Goal: Task Accomplishment & Management: Complete application form

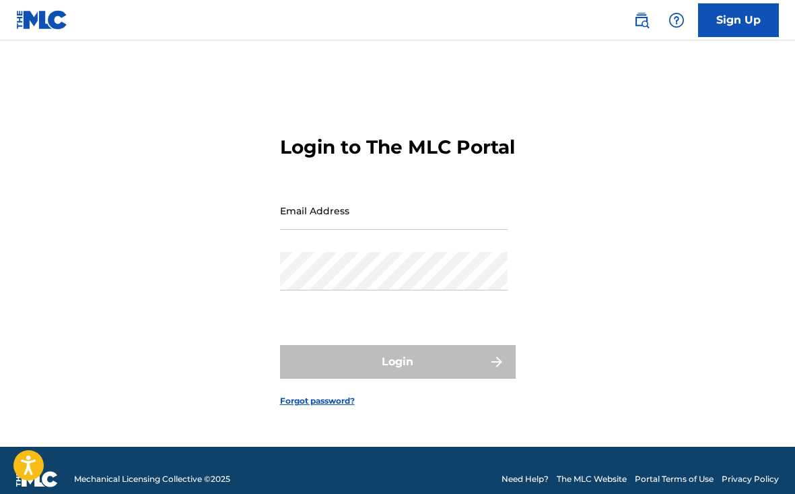
click at [443, 230] on input "Email Address" at bounding box center [394, 210] width 228 height 38
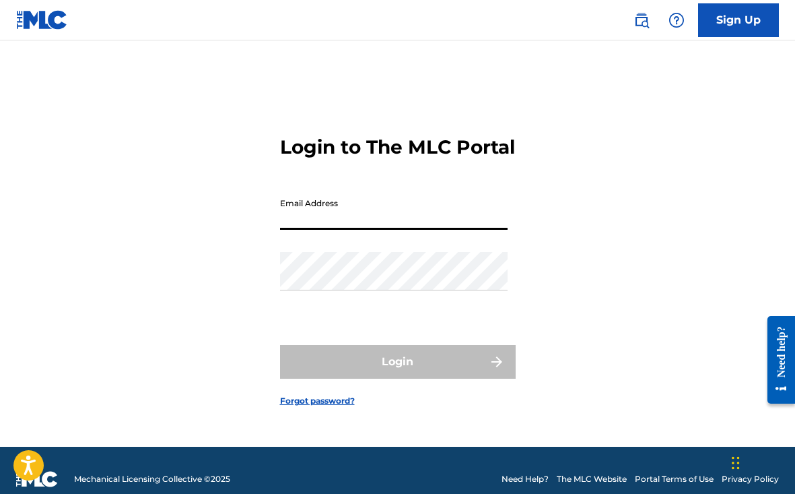
type input "[EMAIL_ADDRESS][DOMAIN_NAME]"
click at [397, 373] on button "Login" at bounding box center [398, 362] width 236 height 34
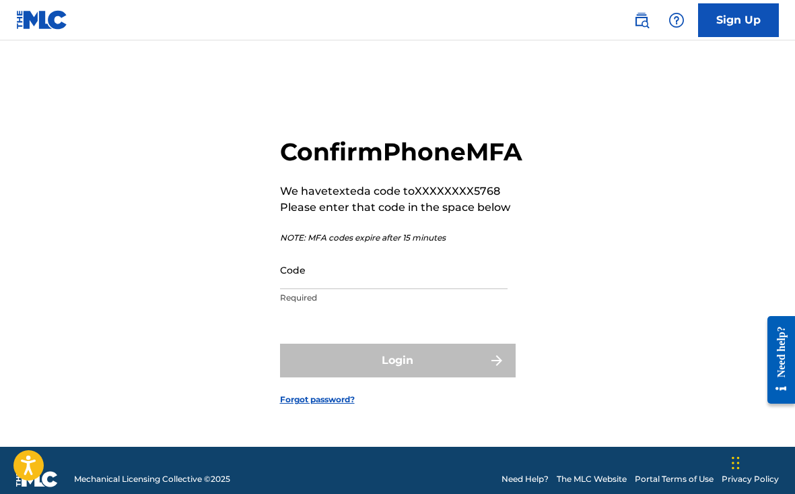
click at [418, 282] on input "Code" at bounding box center [394, 270] width 228 height 38
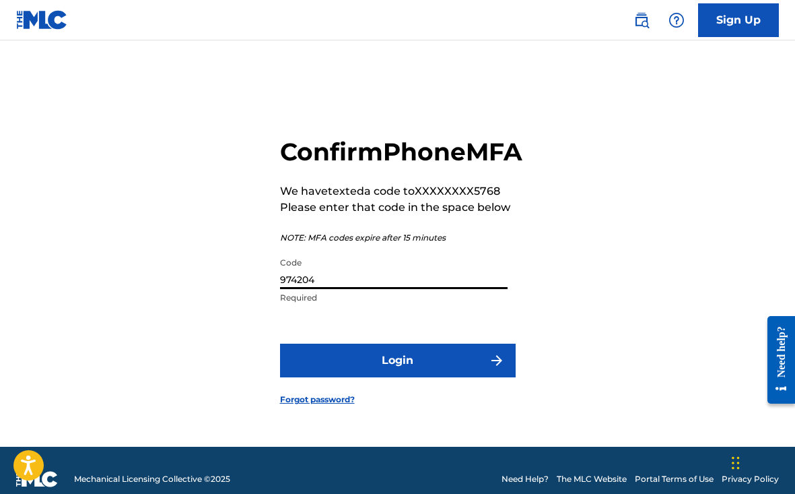
type input "974204"
click at [397, 375] on button "Login" at bounding box center [398, 360] width 236 height 34
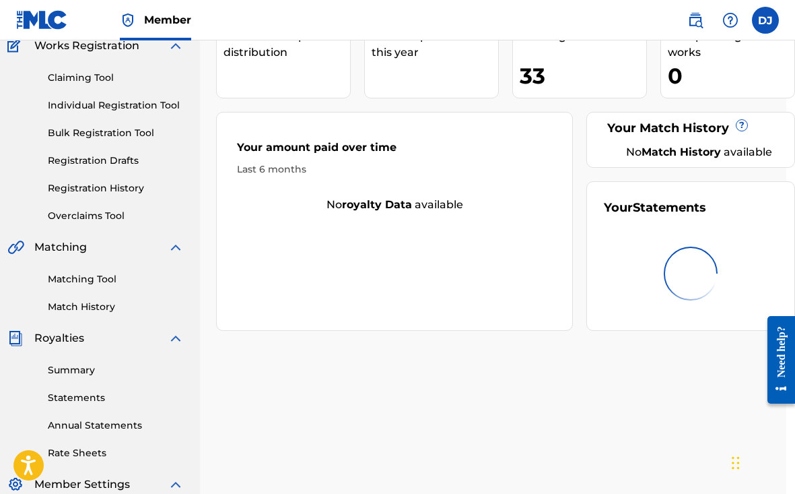
scroll to position [129, 9]
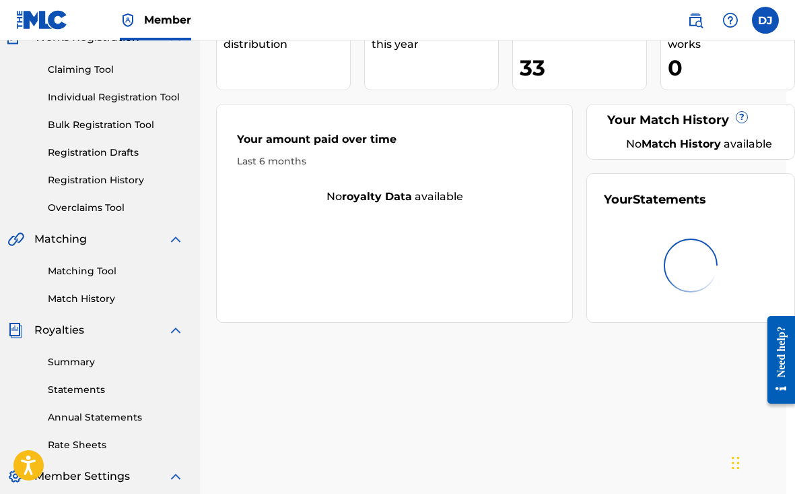
click at [685, 224] on div at bounding box center [691, 265] width 174 height 86
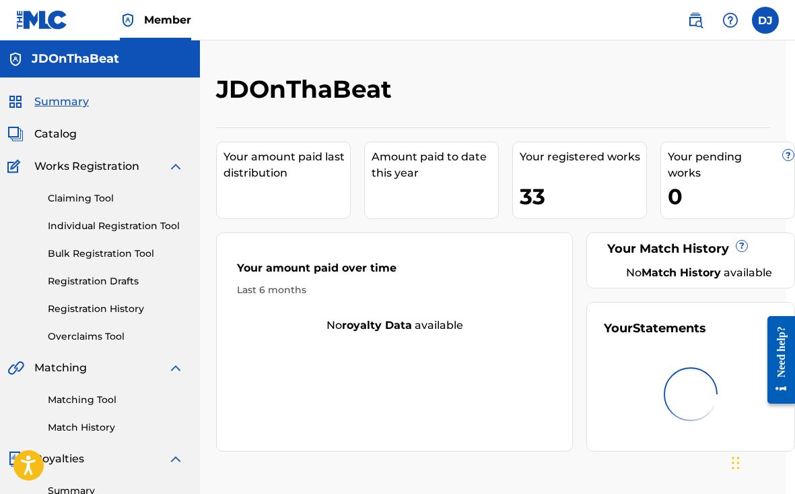
scroll to position [0, 9]
click at [101, 305] on link "Registration History" at bounding box center [116, 309] width 136 height 14
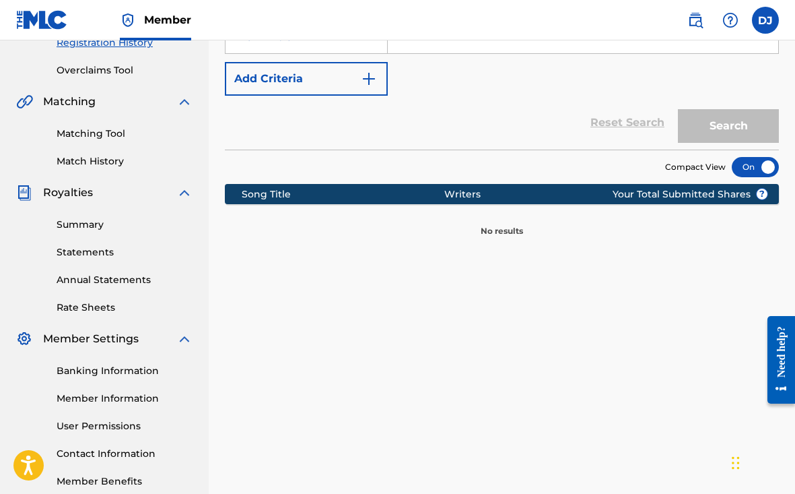
scroll to position [85, 0]
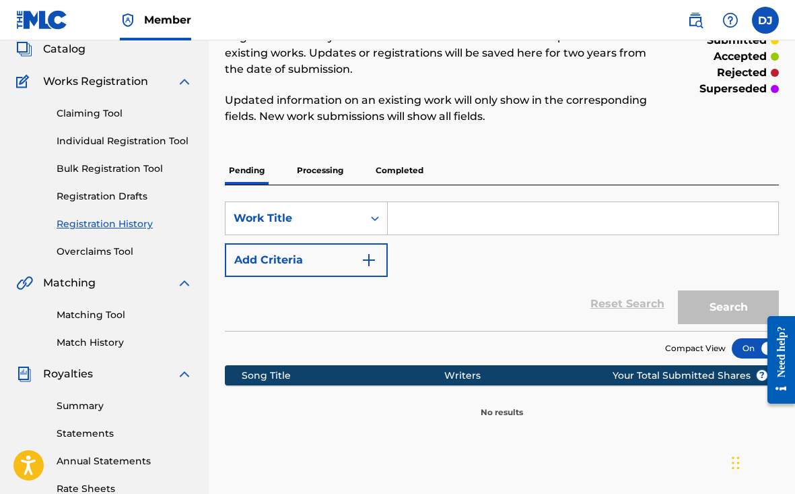
click at [332, 174] on p "Processing" at bounding box center [320, 170] width 55 height 28
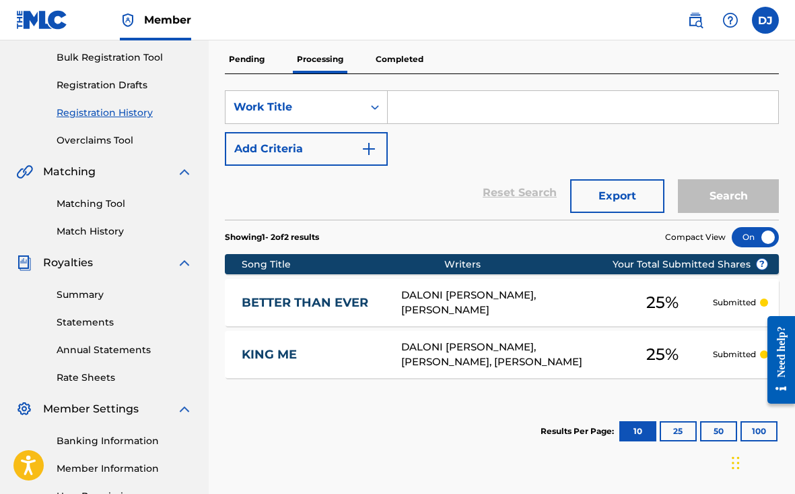
scroll to position [143, 0]
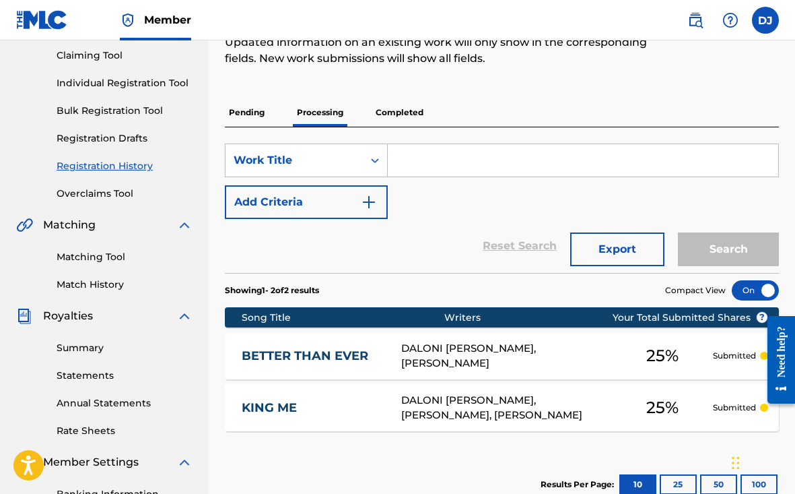
click at [390, 118] on p "Completed" at bounding box center [400, 112] width 56 height 28
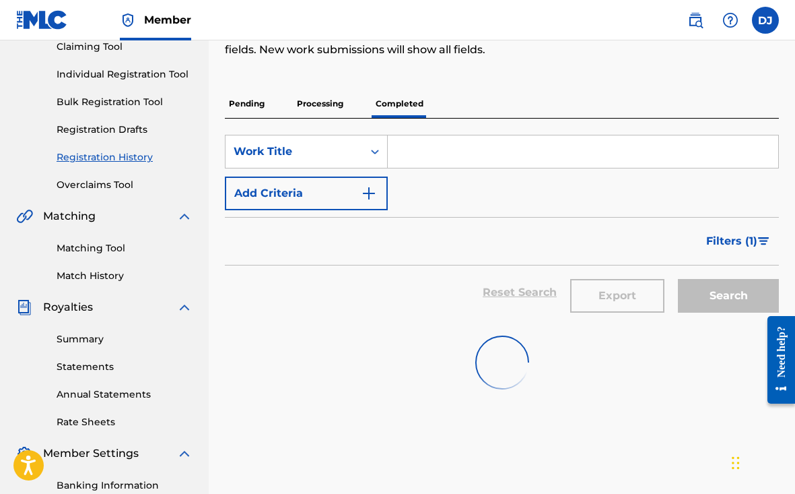
scroll to position [72, 0]
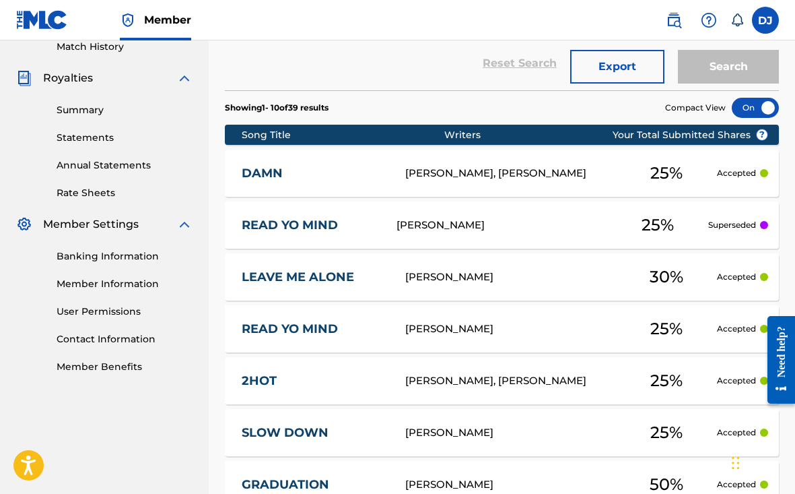
scroll to position [447, 0]
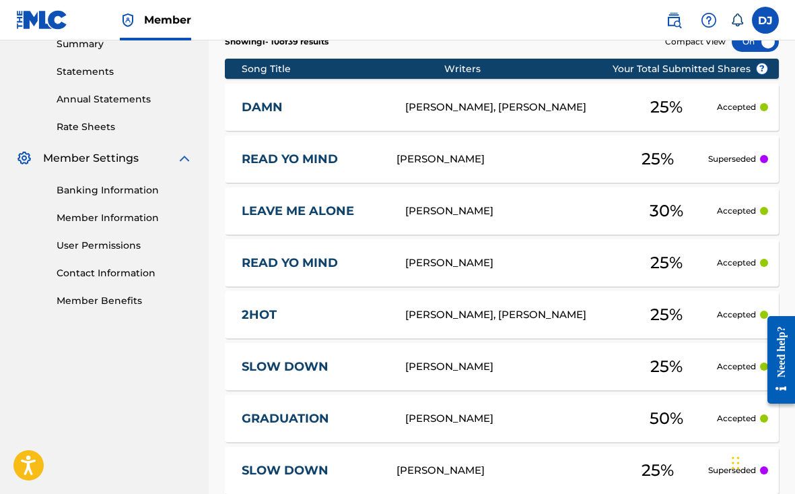
click at [764, 160] on div at bounding box center [764, 159] width 8 height 8
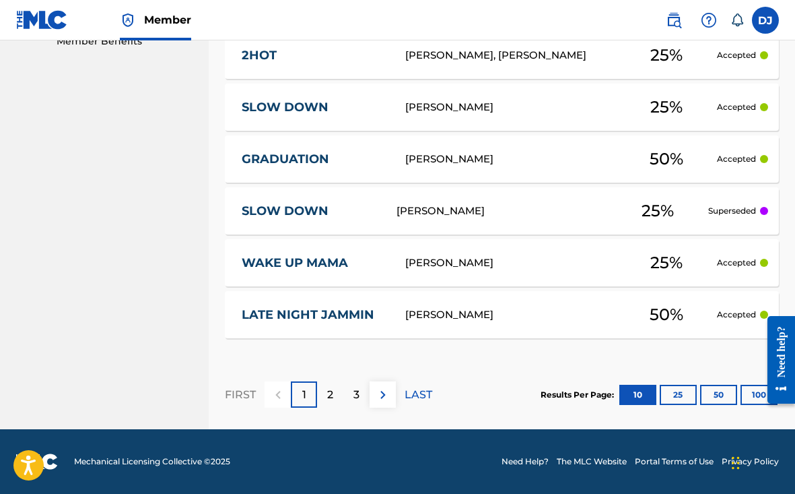
scroll to position [706, 0]
click at [339, 389] on div "2" at bounding box center [330, 394] width 26 height 26
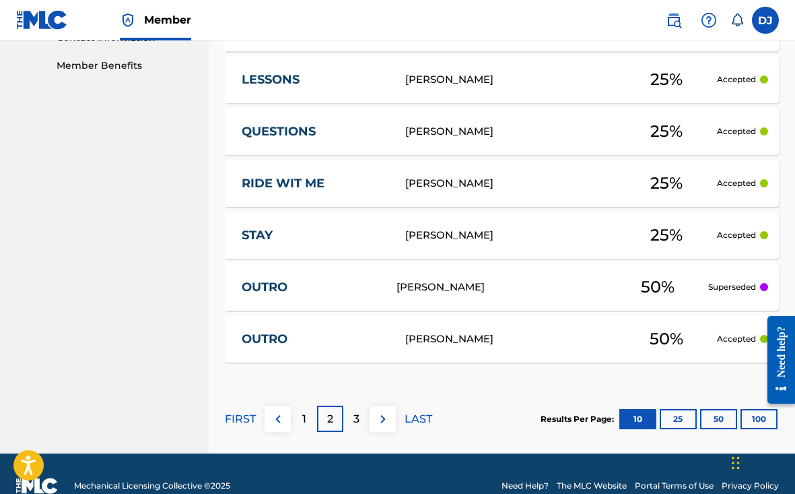
click at [354, 417] on p "3" at bounding box center [357, 419] width 6 height 16
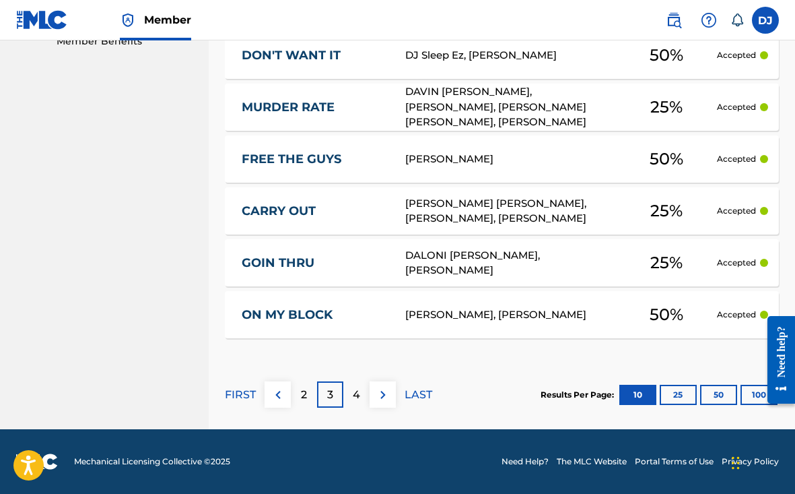
click at [354, 388] on p "4" at bounding box center [356, 395] width 7 height 16
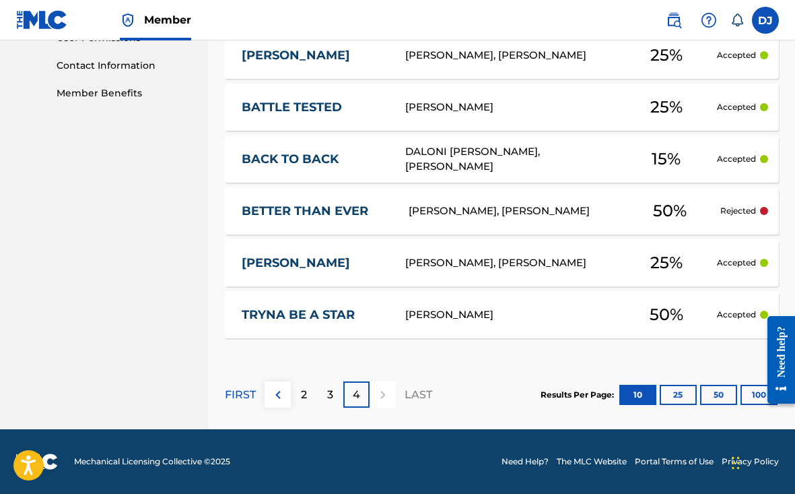
click at [285, 390] on img at bounding box center [278, 395] width 16 height 16
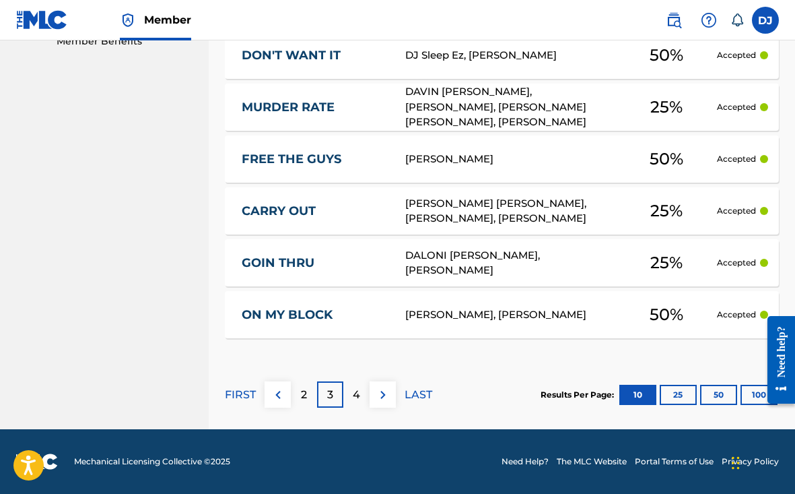
click at [279, 393] on img at bounding box center [278, 395] width 16 height 16
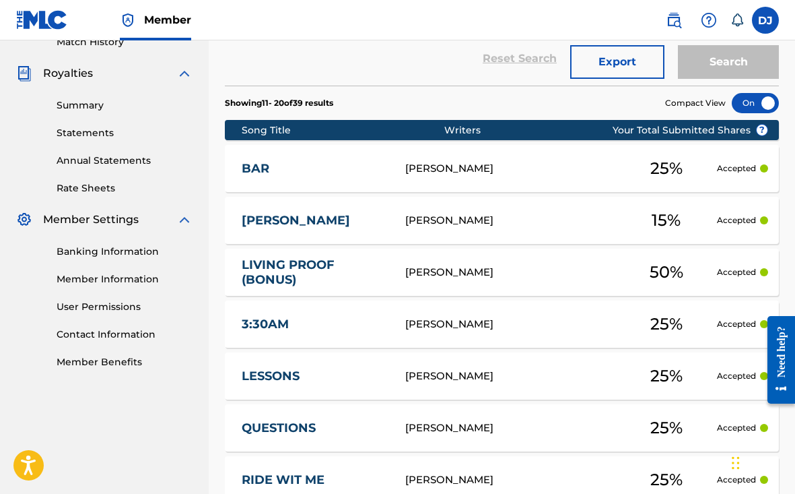
scroll to position [44, 0]
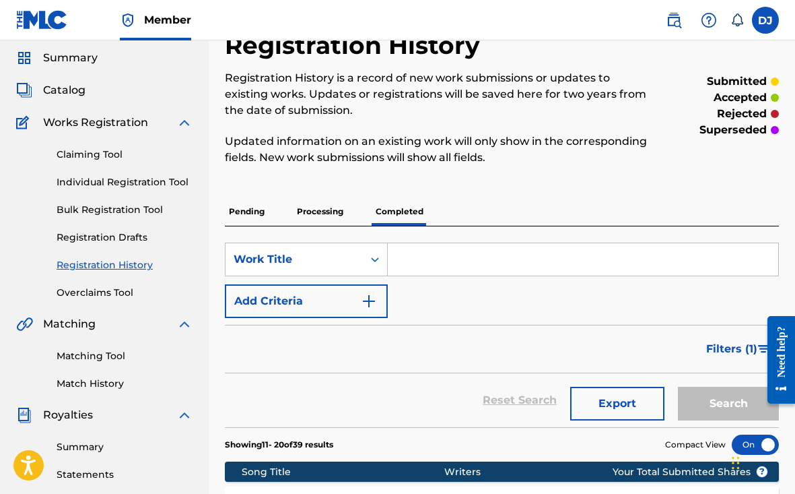
click at [406, 303] on div "SearchWithCriteria55d7fd99-7a5f-4153-ad7c-fcdc1b6d8b80 Work Title Add Criteria" at bounding box center [502, 279] width 554 height 75
click at [412, 253] on input "Search Form" at bounding box center [583, 259] width 391 height 32
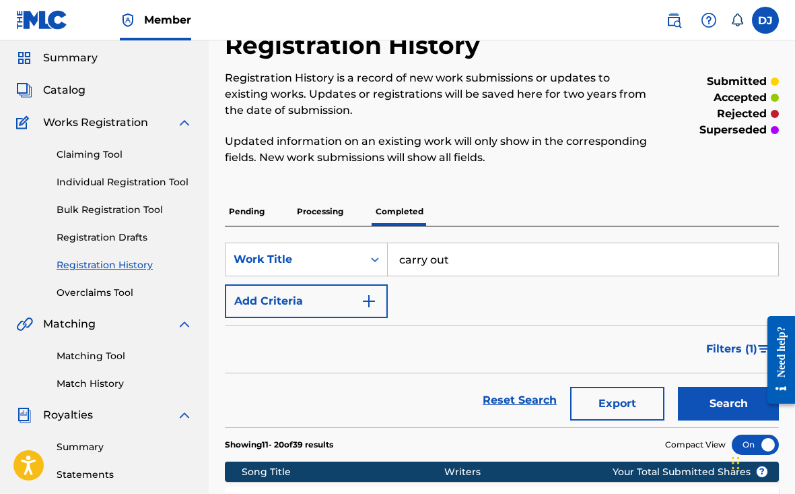
type input "carry out"
click at [729, 403] on button "Search" at bounding box center [728, 404] width 101 height 34
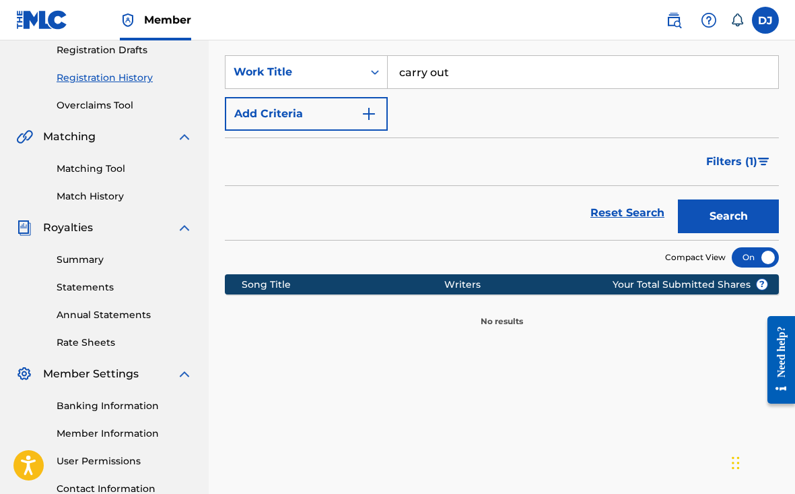
scroll to position [189, 0]
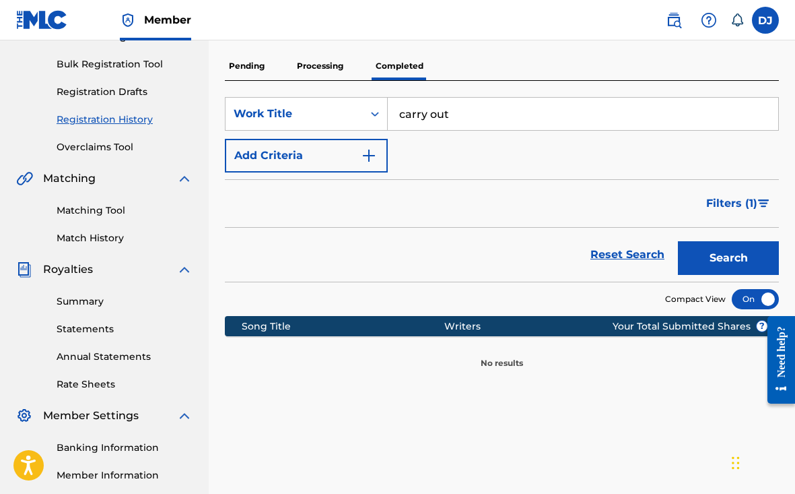
click at [706, 252] on button "Search" at bounding box center [728, 258] width 101 height 34
drag, startPoint x: 474, startPoint y: 112, endPoint x: 344, endPoint y: 112, distance: 130.0
click at [344, 112] on div "SearchWithCriteria55d7fd99-7a5f-4153-ad7c-fcdc1b6d8b80 Work Title carry out" at bounding box center [502, 114] width 554 height 34
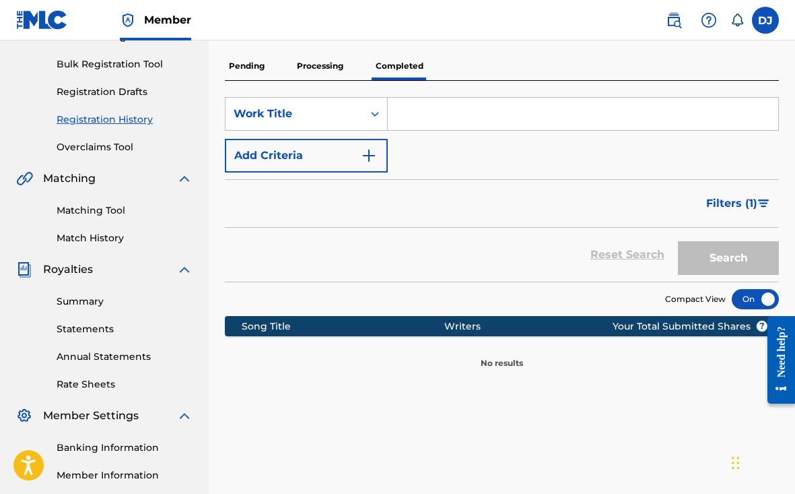
click at [414, 58] on p "Completed" at bounding box center [400, 66] width 56 height 28
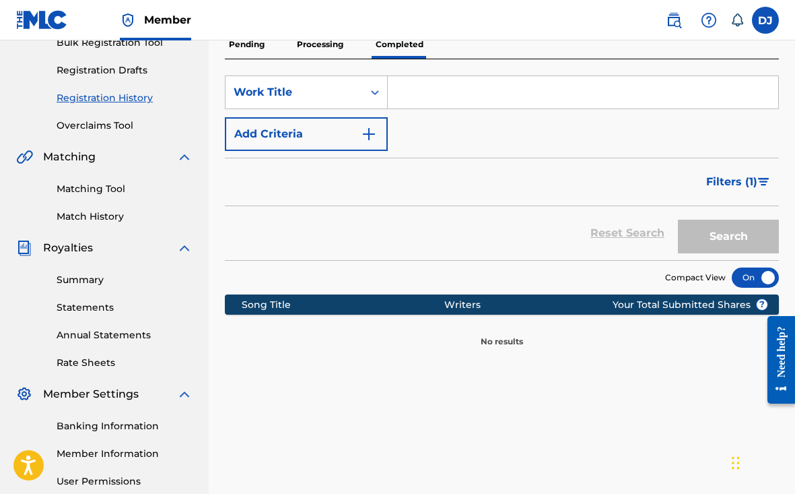
scroll to position [233, 0]
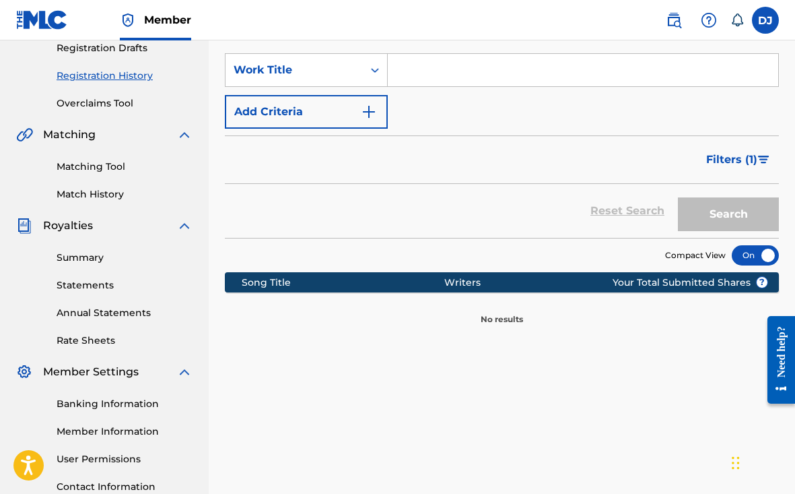
click at [622, 206] on div "Reset Search Search" at bounding box center [502, 211] width 554 height 54
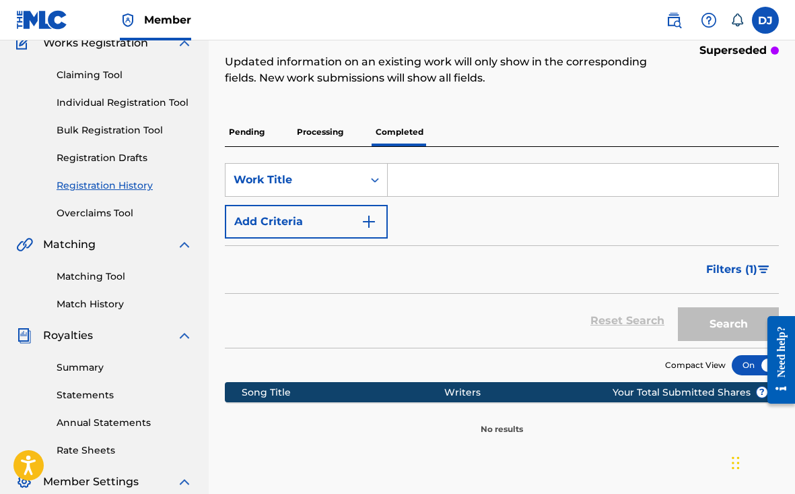
scroll to position [123, 0]
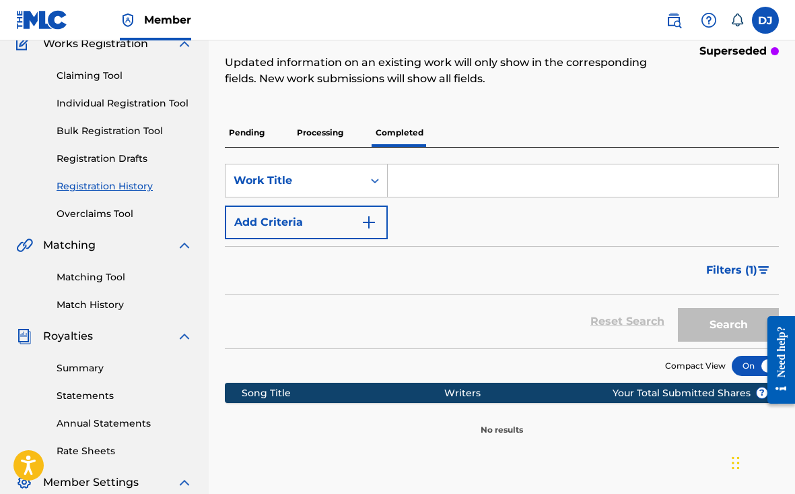
click at [255, 123] on p "Pending" at bounding box center [247, 133] width 44 height 28
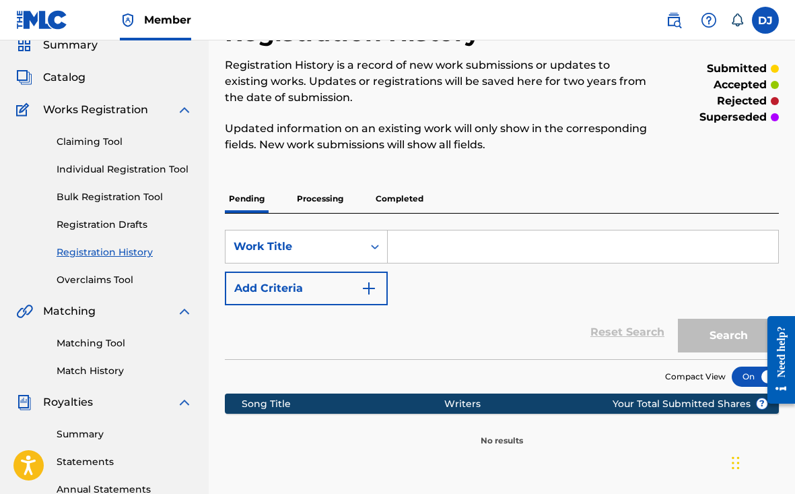
scroll to position [37, 0]
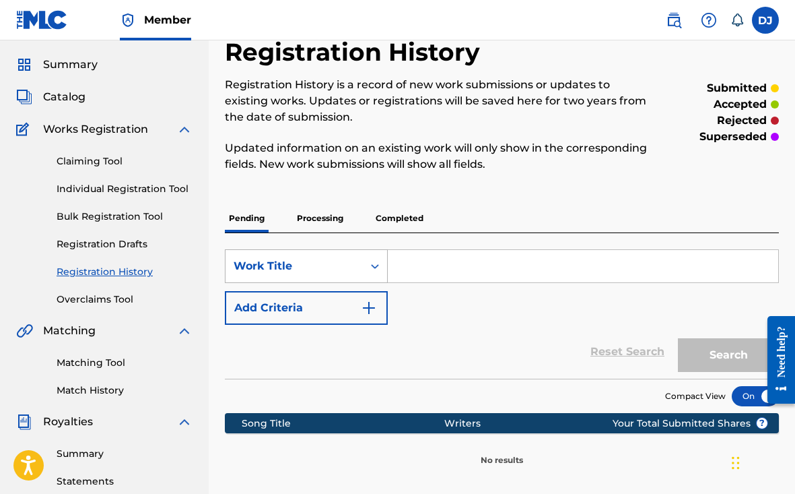
click at [369, 261] on icon "Search Form" at bounding box center [374, 265] width 13 height 13
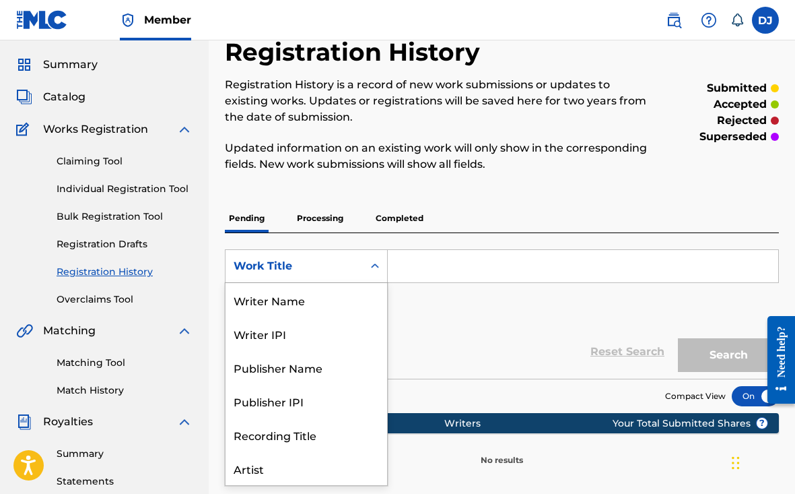
scroll to position [67, 0]
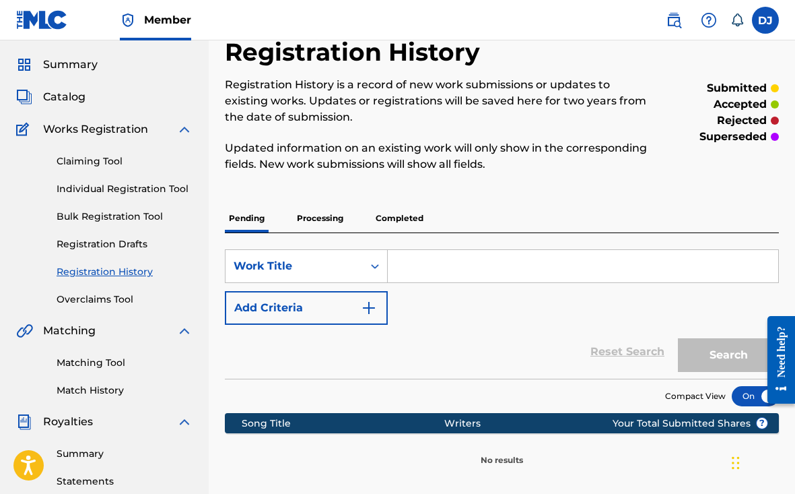
click at [393, 231] on p "Completed" at bounding box center [400, 218] width 56 height 28
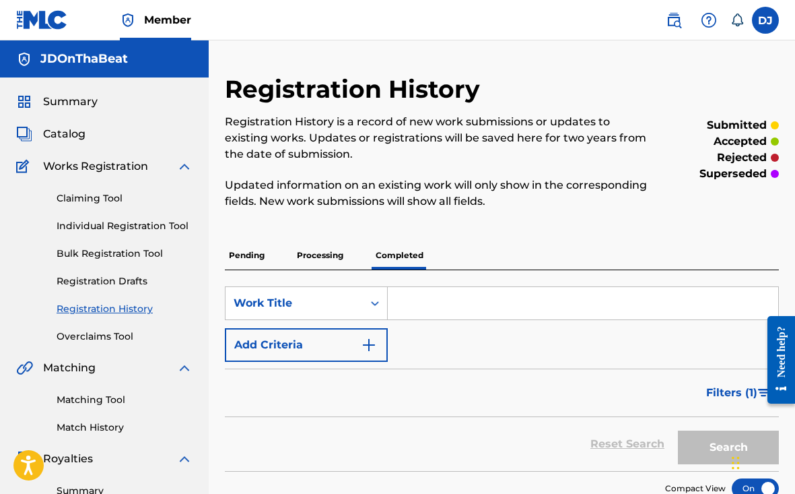
click at [136, 312] on link "Registration History" at bounding box center [125, 309] width 136 height 14
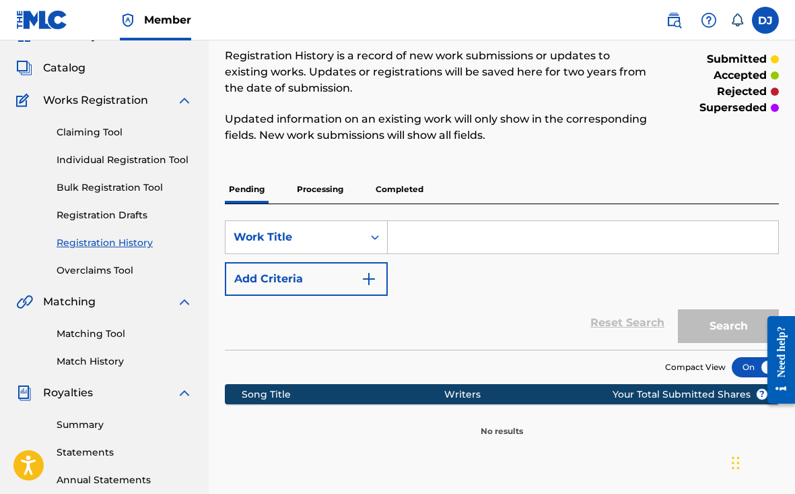
scroll to position [46, 0]
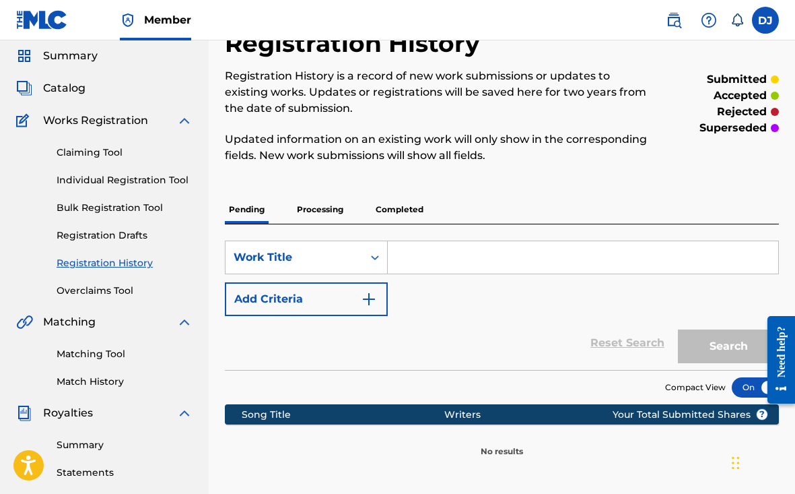
click at [118, 233] on link "Registration Drafts" at bounding box center [125, 235] width 136 height 14
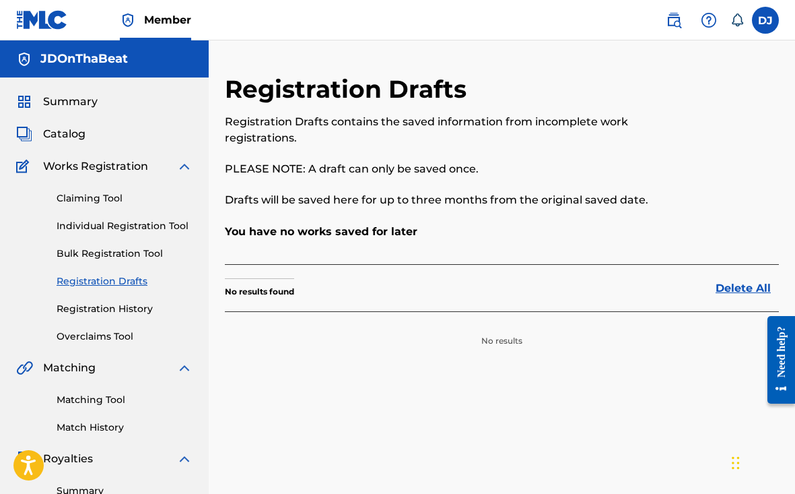
click at [133, 309] on link "Registration History" at bounding box center [125, 309] width 136 height 14
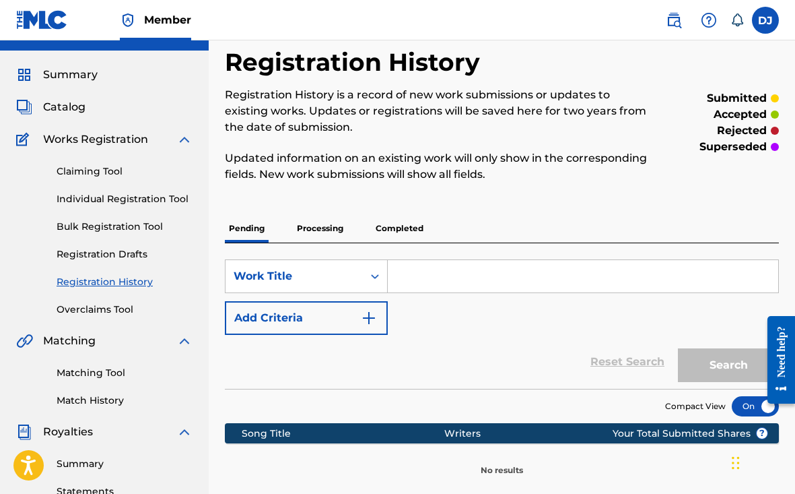
scroll to position [58, 0]
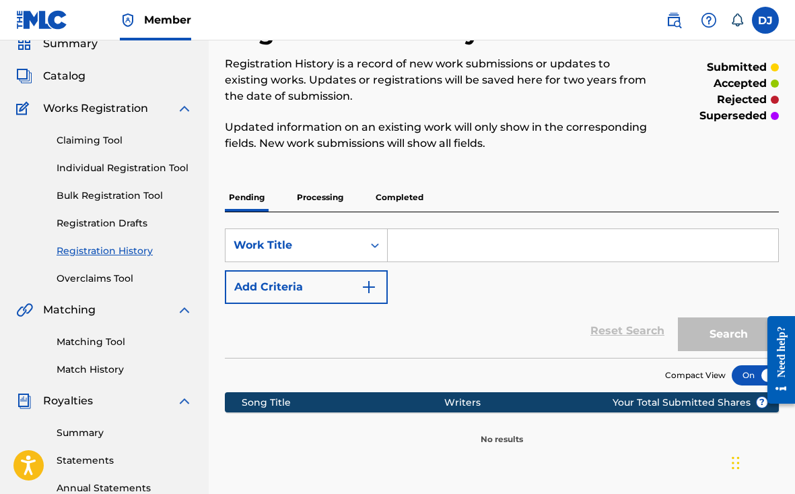
click at [399, 204] on p "Completed" at bounding box center [400, 197] width 56 height 28
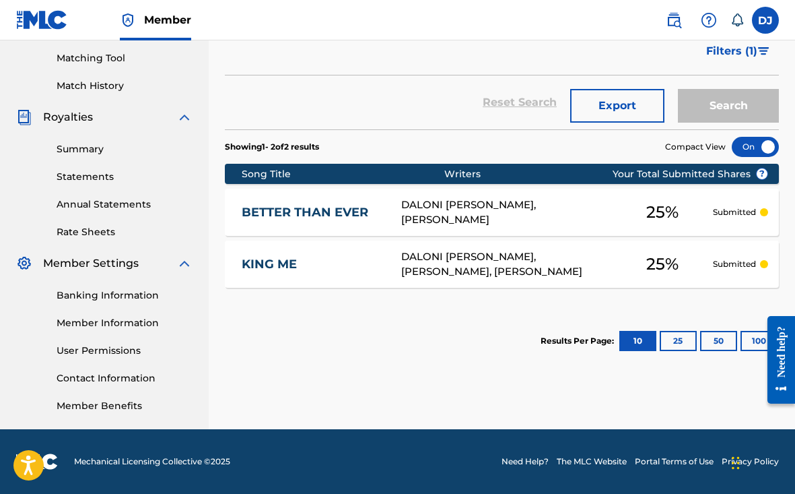
scroll to position [341, 0]
click at [752, 337] on button "100" at bounding box center [759, 341] width 37 height 20
click at [722, 337] on button "50" at bounding box center [718, 341] width 37 height 20
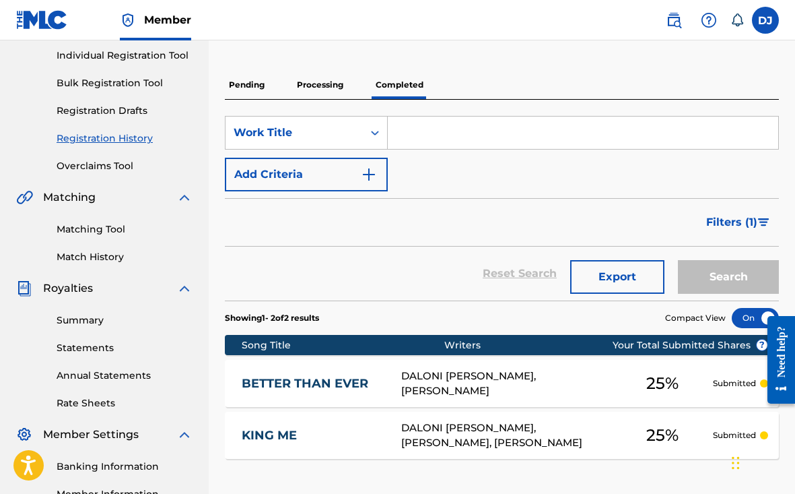
scroll to position [141, 0]
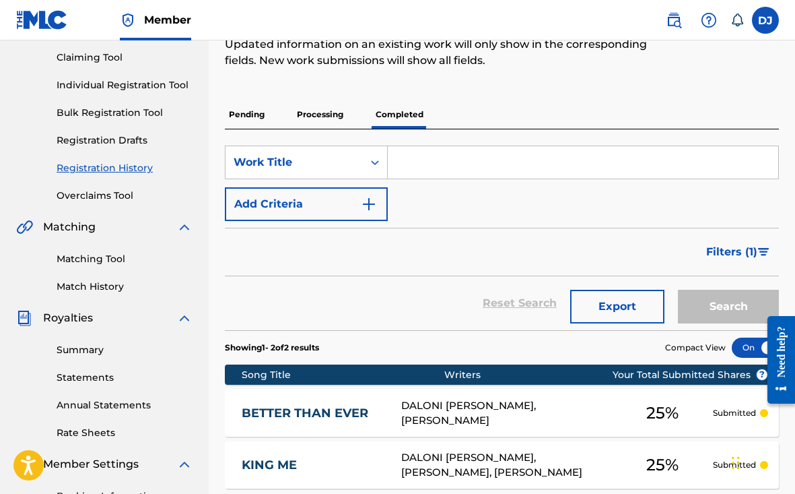
click at [405, 123] on p "Completed" at bounding box center [400, 114] width 56 height 28
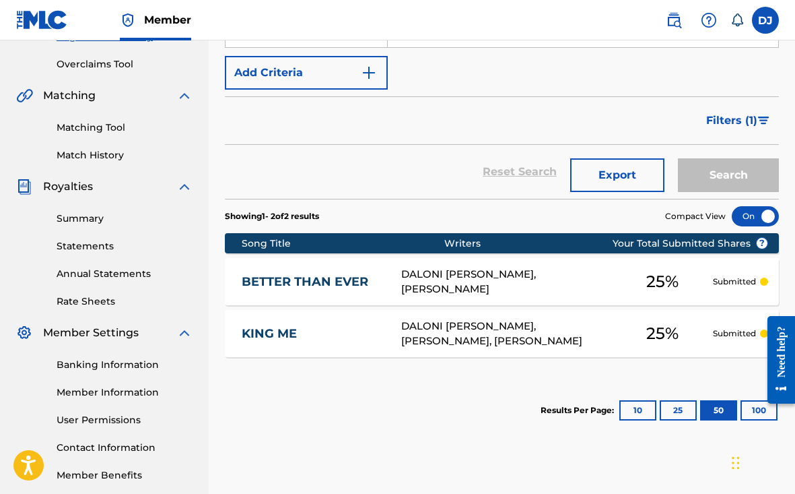
scroll to position [241, 0]
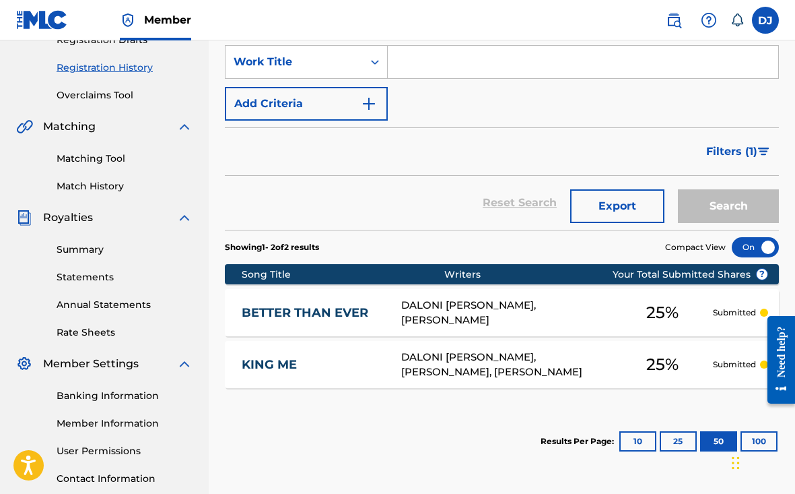
click at [750, 250] on div at bounding box center [755, 247] width 47 height 20
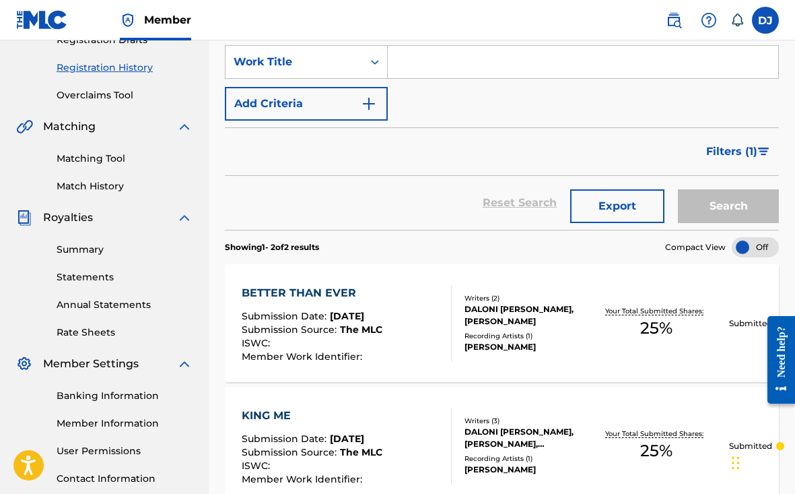
click at [750, 249] on div at bounding box center [755, 247] width 47 height 20
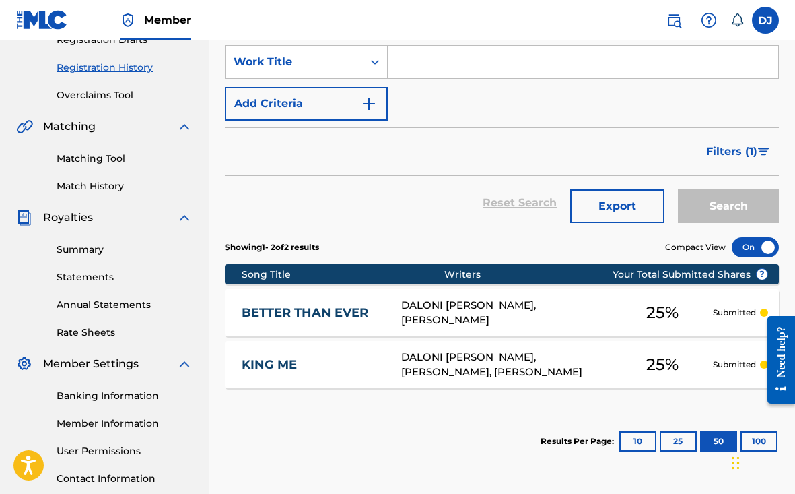
click at [749, 248] on div at bounding box center [755, 247] width 47 height 20
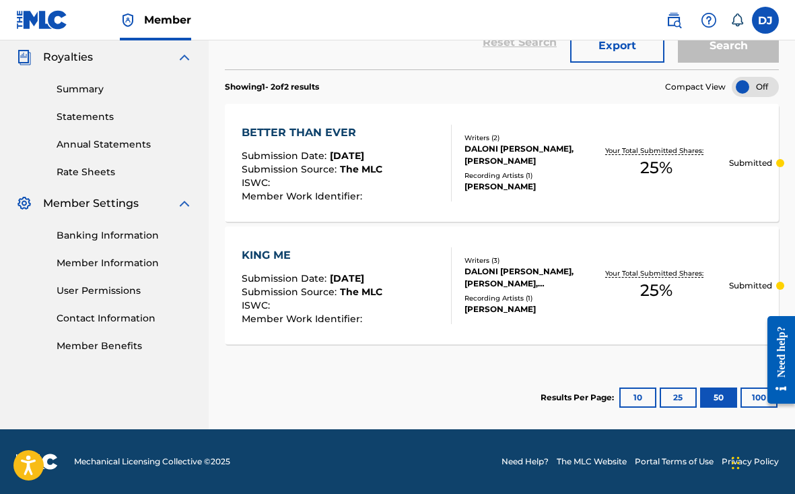
click at [642, 398] on button "10" at bounding box center [638, 397] width 37 height 20
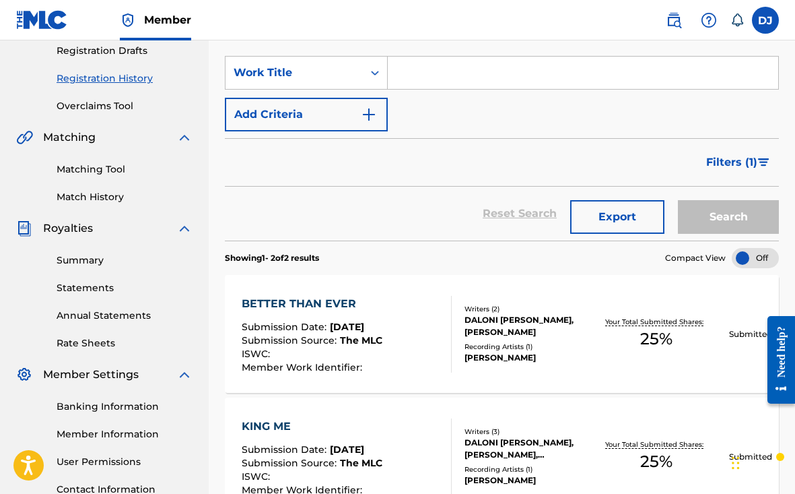
scroll to position [125, 0]
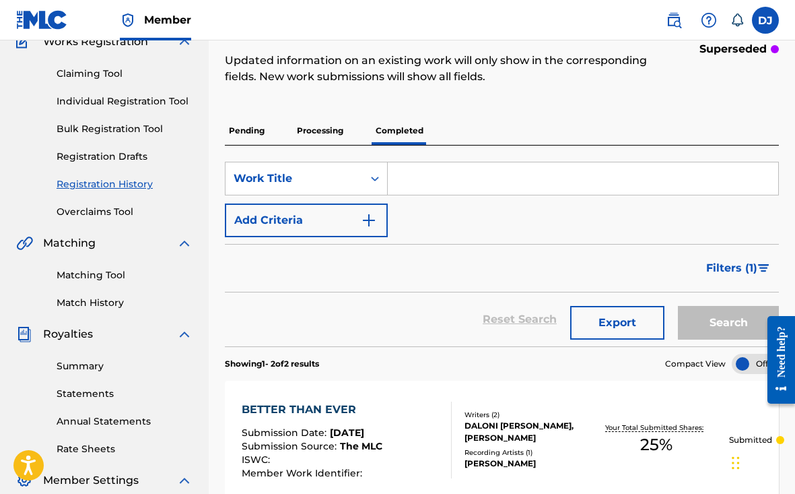
click at [259, 133] on p "Pending" at bounding box center [247, 131] width 44 height 28
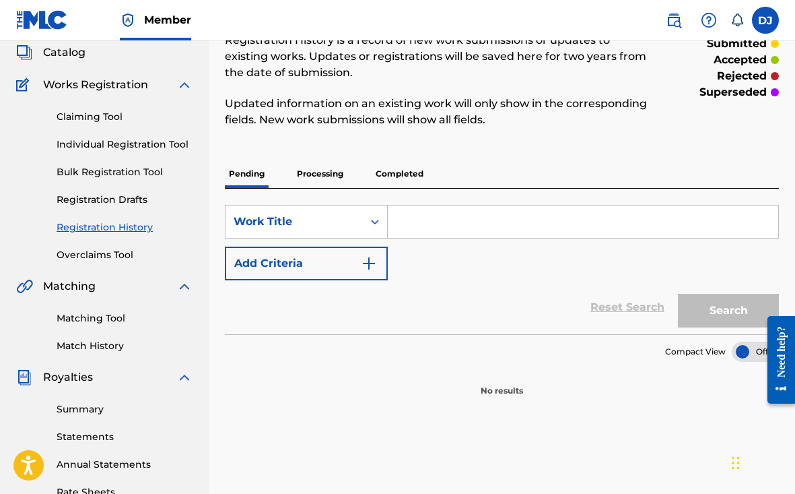
scroll to position [117, 0]
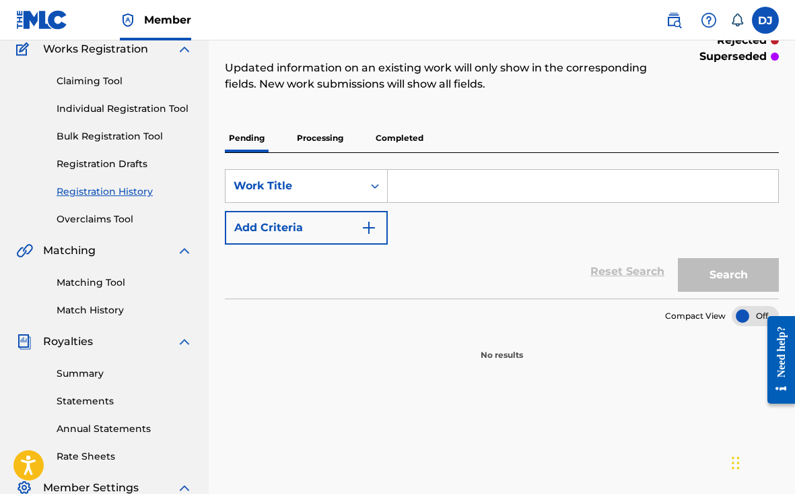
click at [333, 137] on p "Processing" at bounding box center [320, 138] width 55 height 28
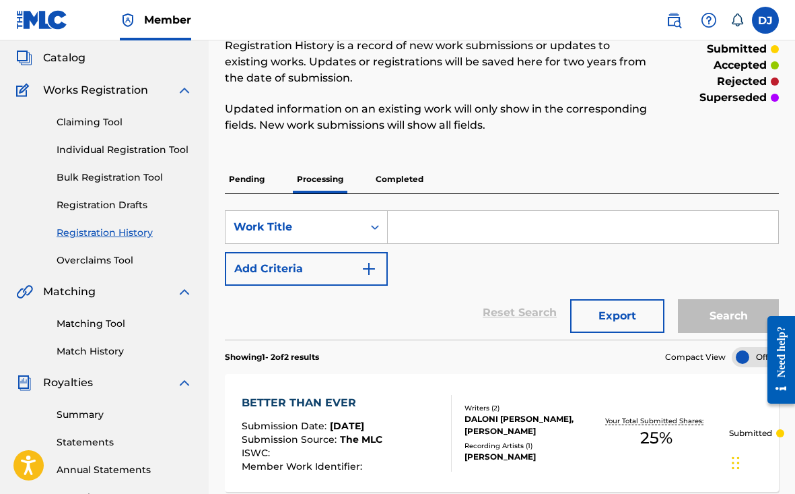
scroll to position [112, 0]
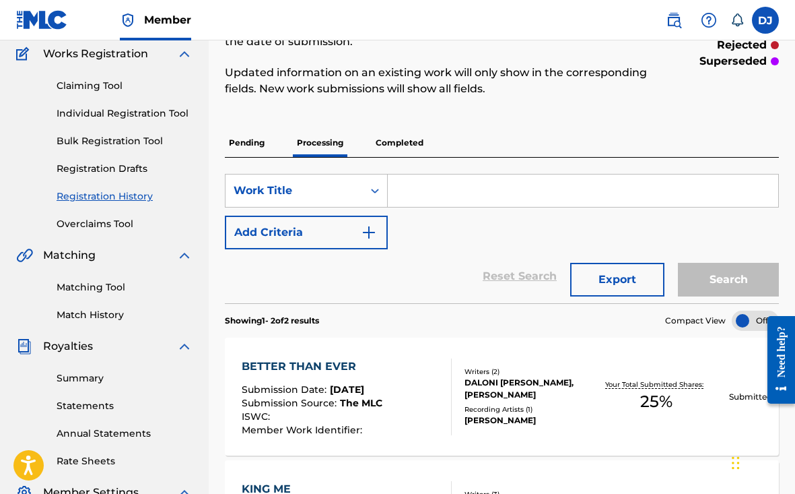
click at [383, 151] on p "Completed" at bounding box center [400, 143] width 56 height 28
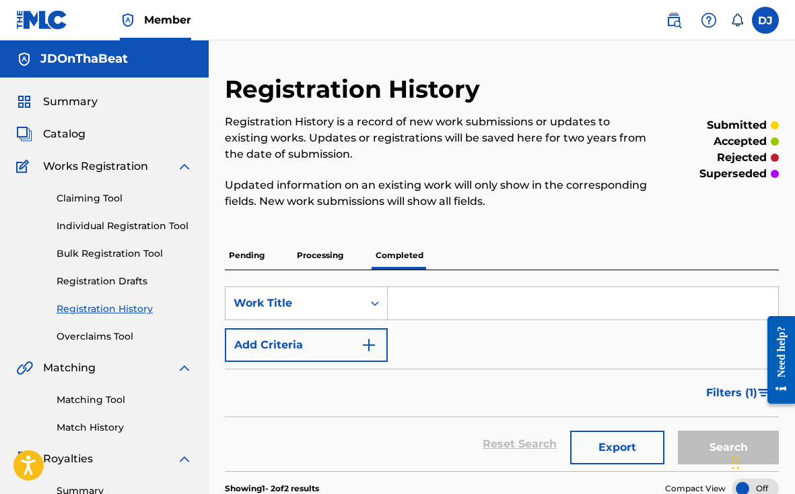
click at [381, 150] on p "Registration History is a record of new work submissions or updates to existing…" at bounding box center [438, 138] width 427 height 48
click at [398, 252] on p "Completed" at bounding box center [400, 255] width 56 height 28
click at [397, 252] on p "Completed" at bounding box center [400, 255] width 56 height 28
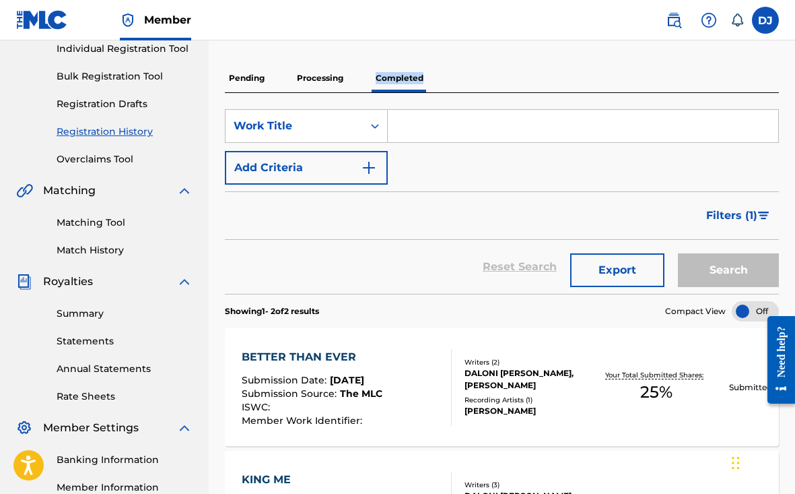
scroll to position [77, 0]
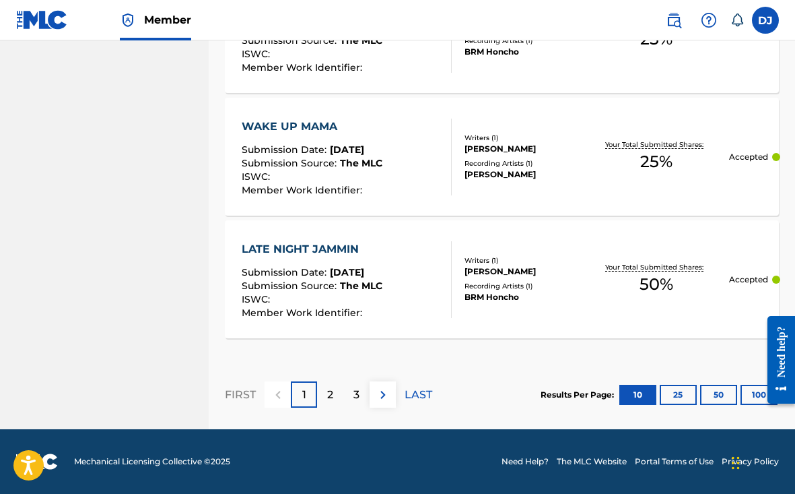
scroll to position [1388, 0]
click at [337, 393] on div "2" at bounding box center [330, 394] width 26 height 26
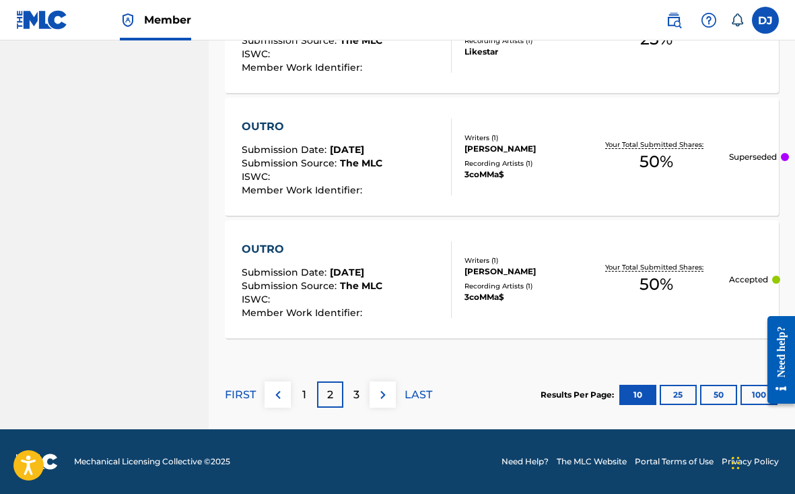
click at [362, 387] on div "3" at bounding box center [356, 394] width 26 height 26
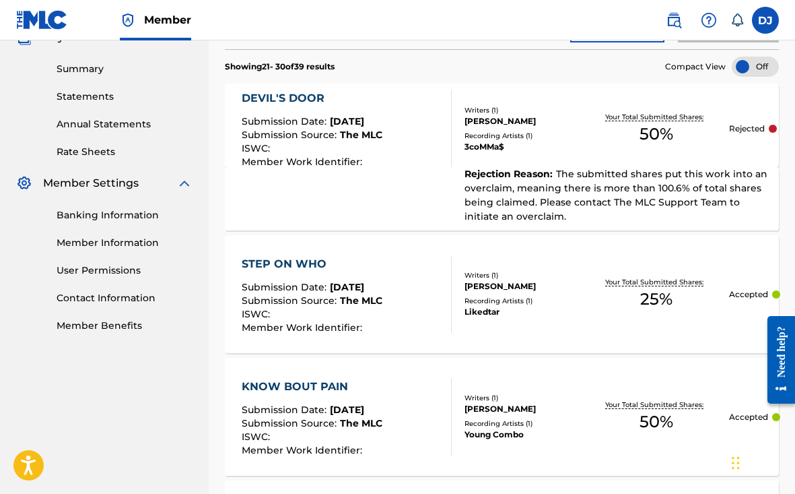
scroll to position [417, 0]
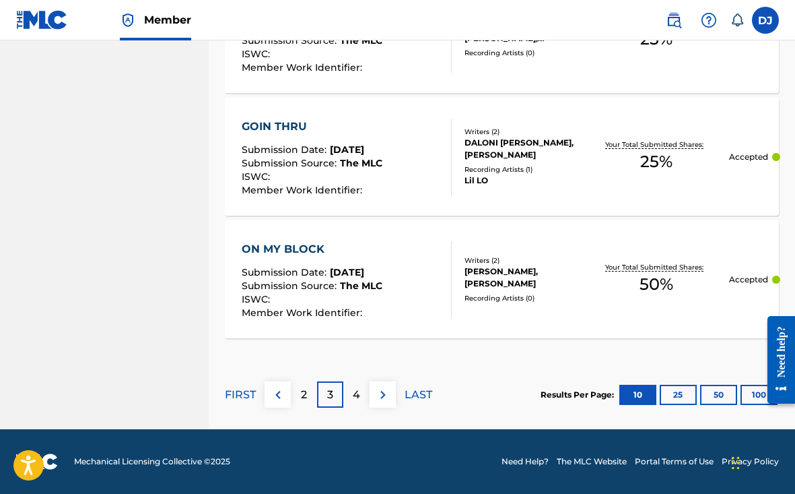
click at [362, 387] on div "4" at bounding box center [356, 394] width 26 height 26
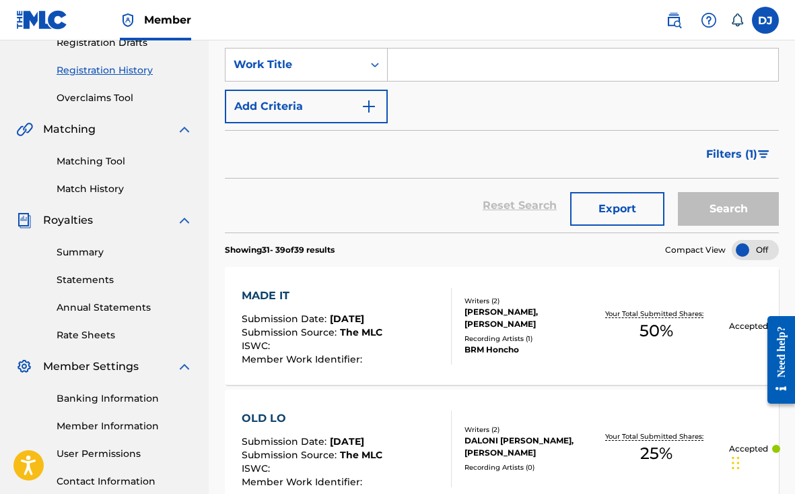
scroll to position [0, 0]
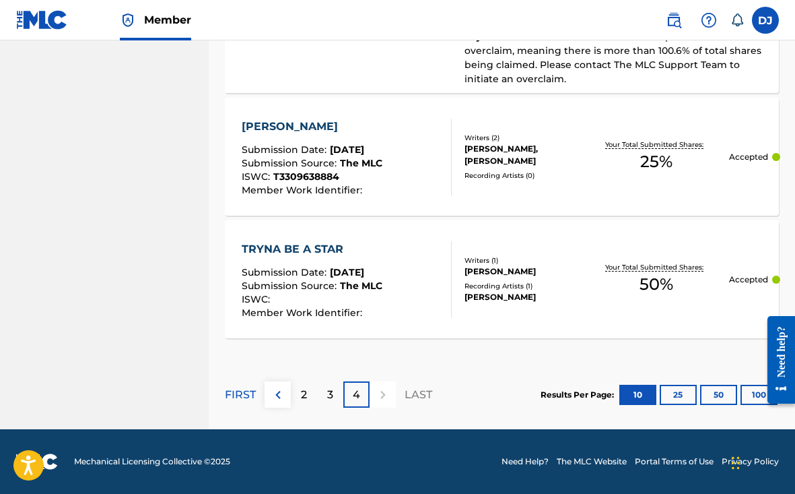
click at [333, 397] on p "3" at bounding box center [330, 395] width 6 height 16
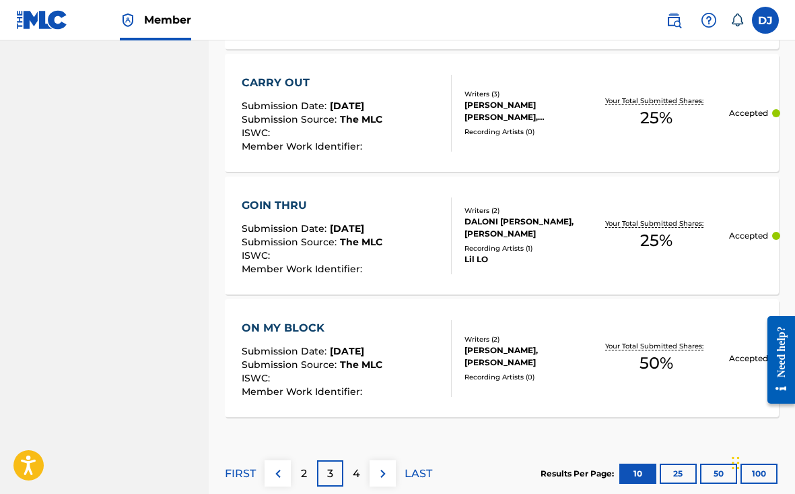
scroll to position [1344, 0]
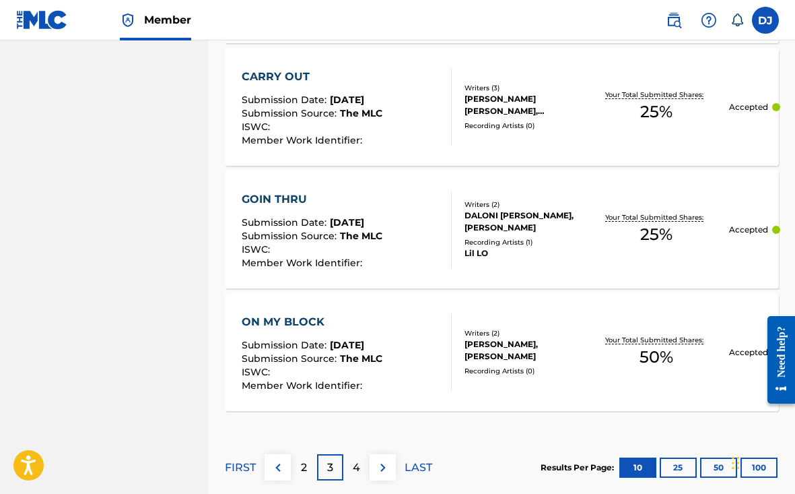
click at [287, 463] on button at bounding box center [278, 467] width 26 height 26
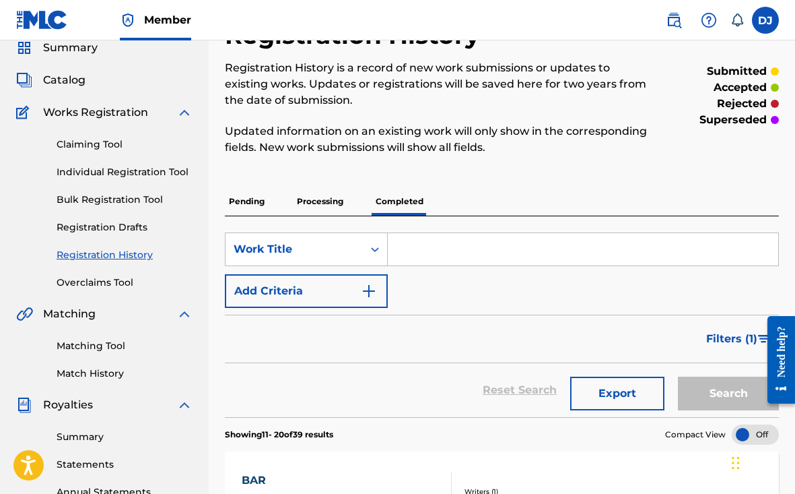
scroll to position [0, 0]
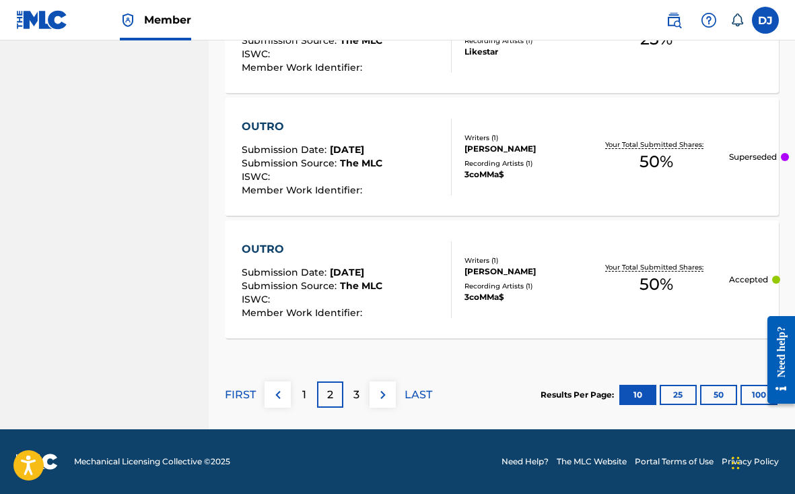
click at [349, 389] on div "3" at bounding box center [356, 394] width 26 height 26
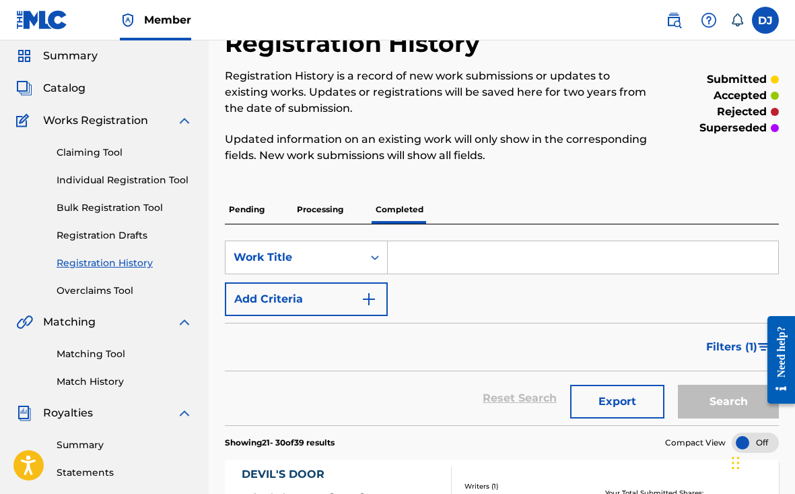
scroll to position [15, 0]
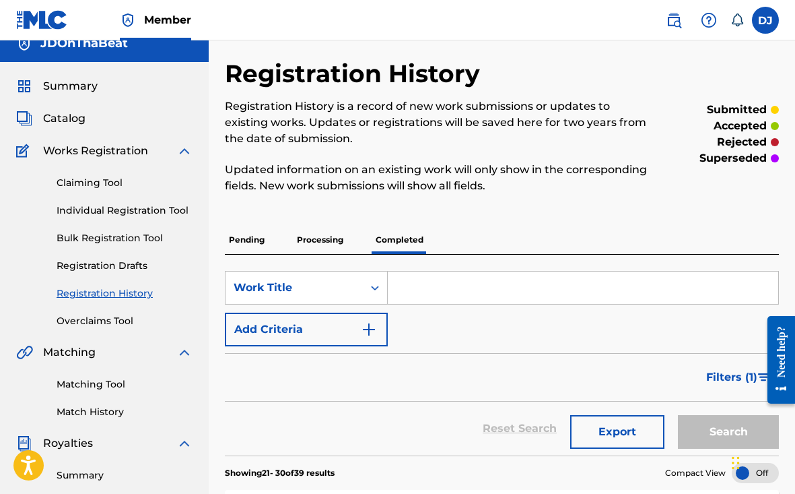
click at [117, 215] on link "Individual Registration Tool" at bounding box center [125, 210] width 136 height 14
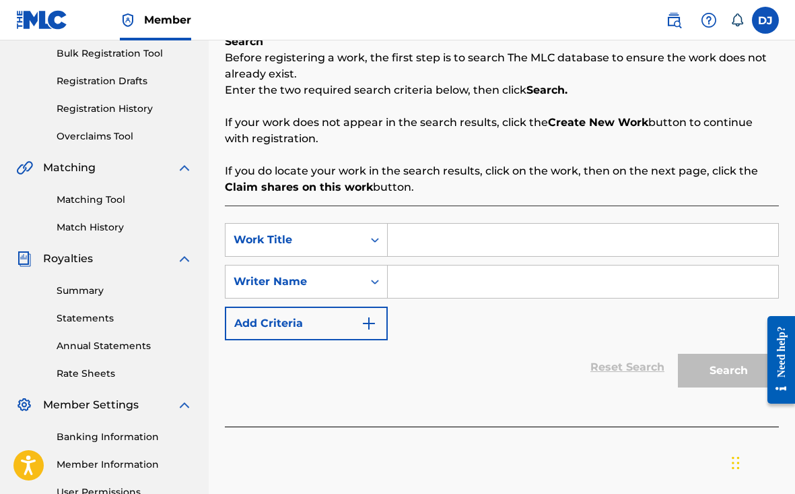
scroll to position [237, 0]
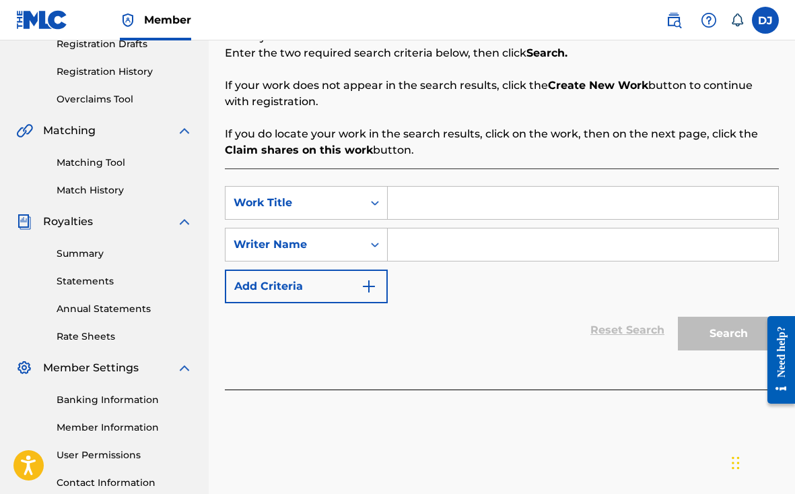
click at [454, 202] on input "Search Form" at bounding box center [583, 203] width 391 height 32
paste input "[PERSON_NAME] WON T IT"
click at [428, 205] on input "[PERSON_NAME] WON T IT" at bounding box center [583, 203] width 391 height 32
click at [471, 200] on input "Dont'T WON T IT" at bounding box center [583, 203] width 391 height 32
type input "Don't Want It"
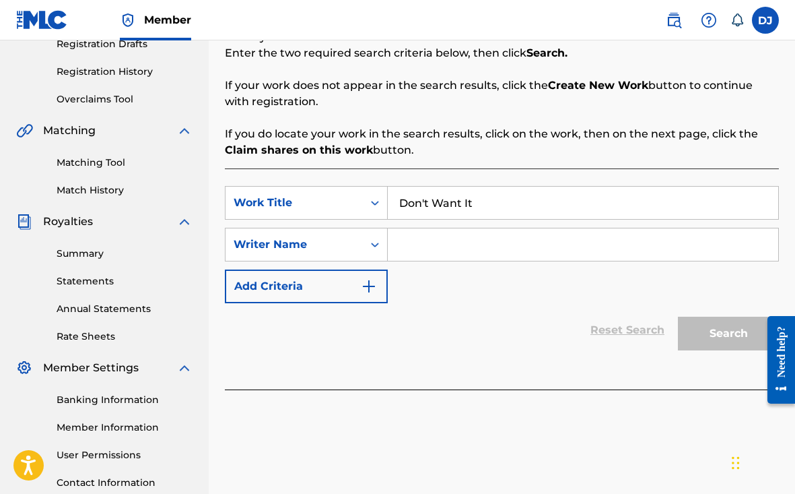
click at [496, 296] on div "SearchWithCriteria649cf758-35ea-4e25-8905-8b3b8e58cbcb Work Title Don't Want It…" at bounding box center [502, 244] width 554 height 117
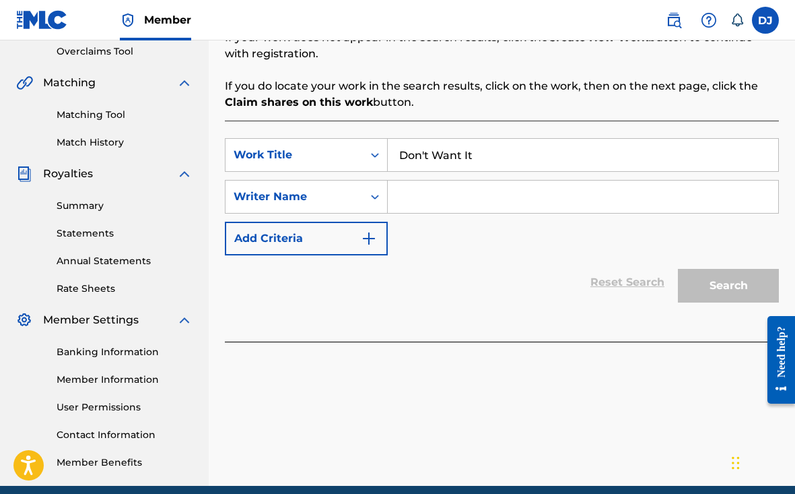
scroll to position [286, 0]
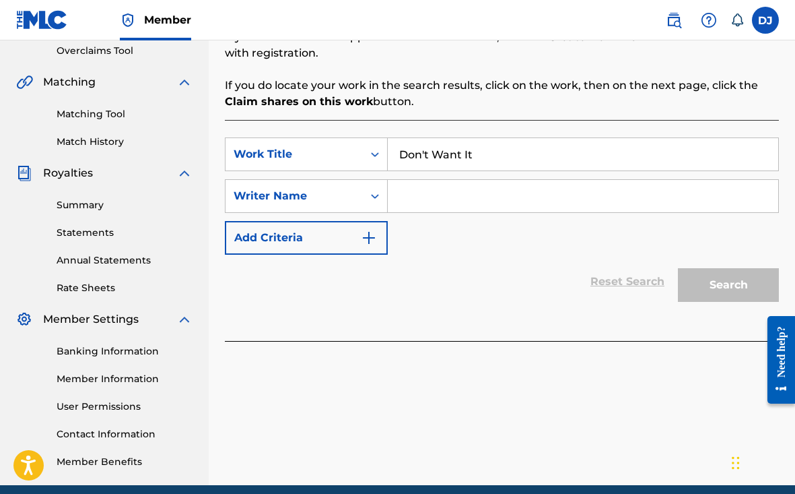
click at [538, 193] on input "Search Form" at bounding box center [583, 196] width 391 height 32
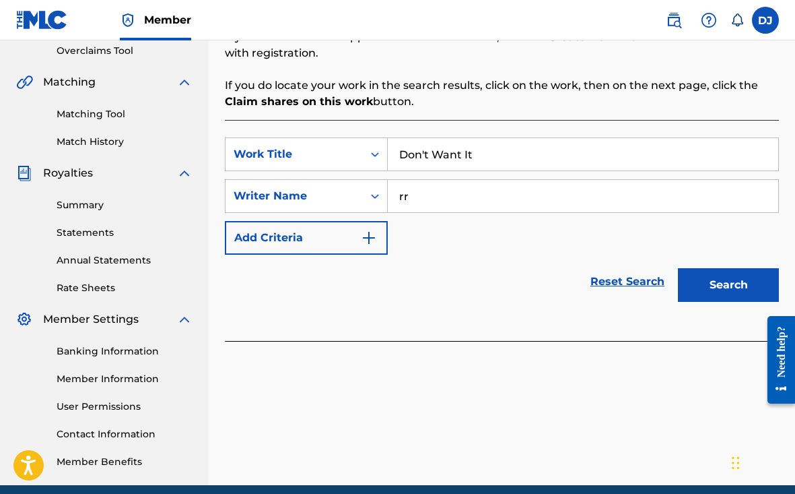
type input "r"
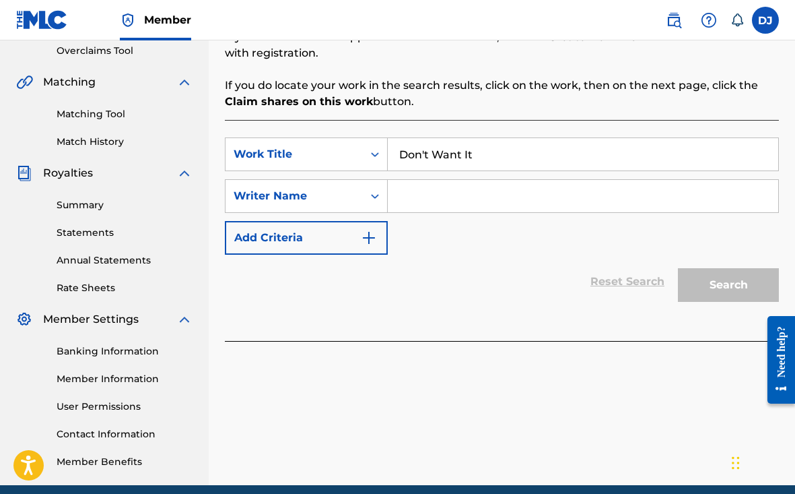
type input "D"
paste input "[PERSON_NAME]"
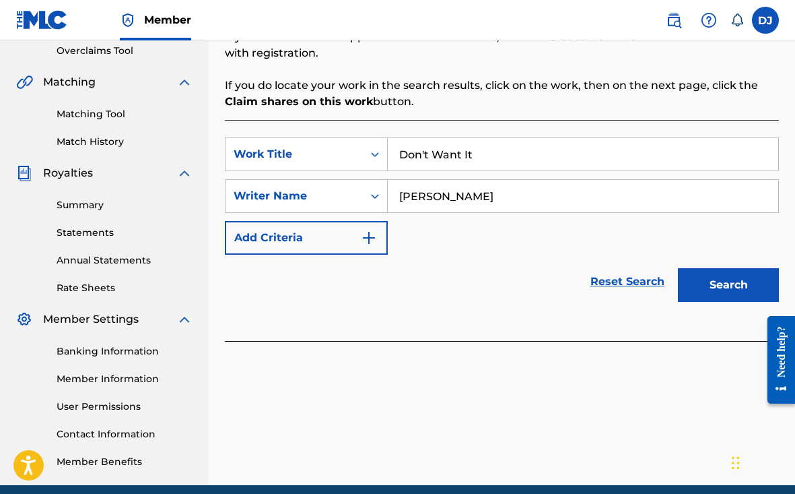
paste input "[PERSON_NAME]"
type input "[PERSON_NAME] [PERSON_NAME]"
click at [693, 284] on button "Search" at bounding box center [728, 285] width 101 height 34
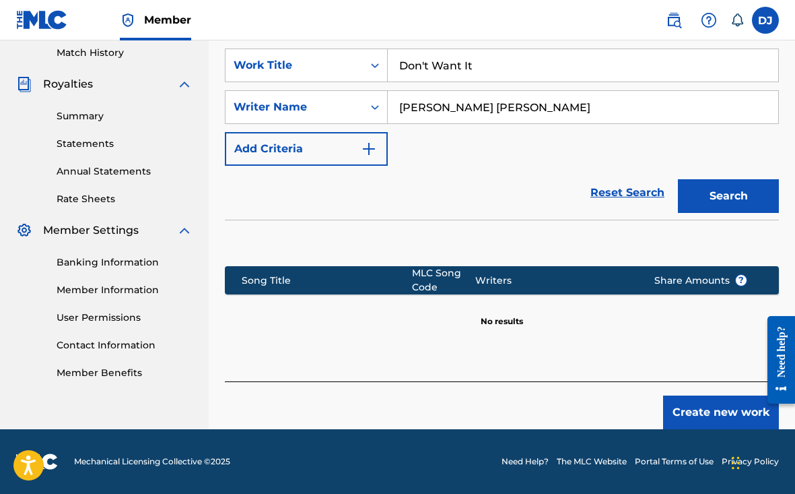
click at [702, 420] on button "Create new work" at bounding box center [721, 412] width 116 height 34
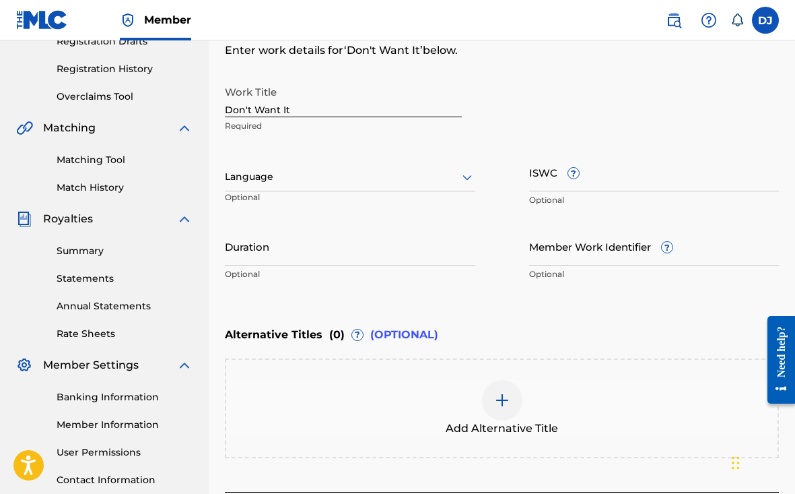
scroll to position [215, 0]
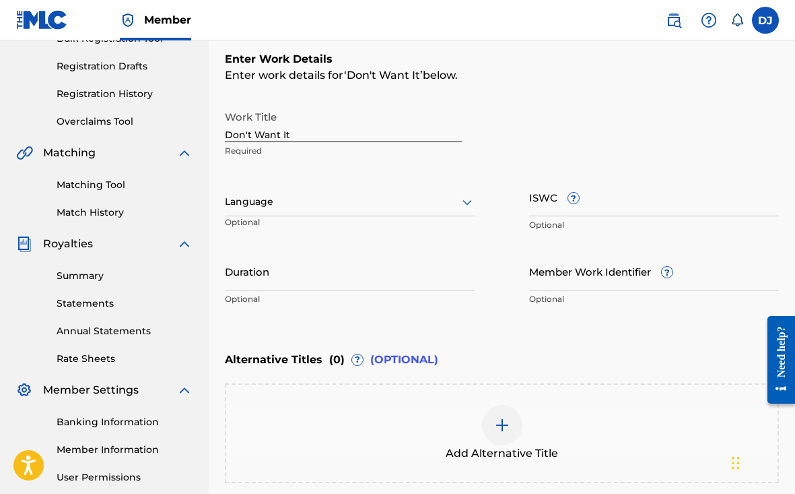
click at [262, 277] on input "Duration" at bounding box center [350, 271] width 251 height 38
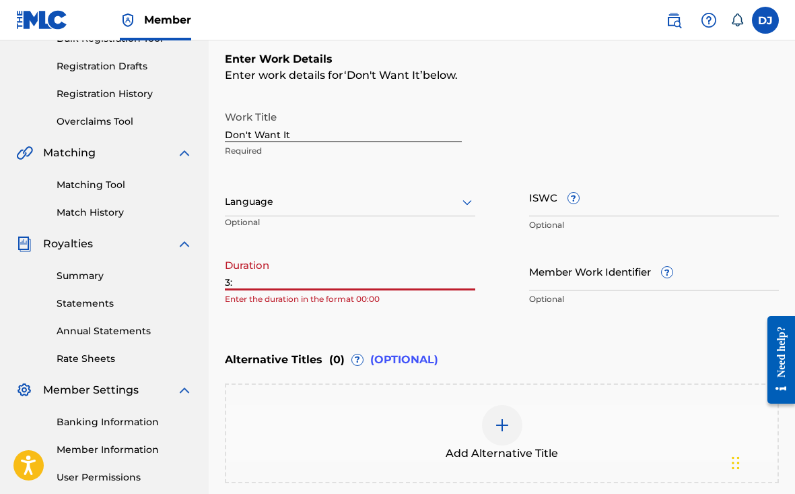
type input "3"
type input "-"
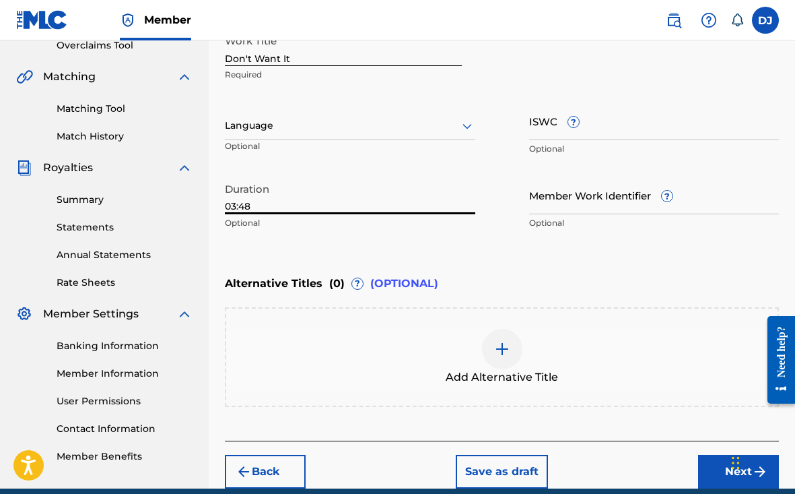
scroll to position [341, 0]
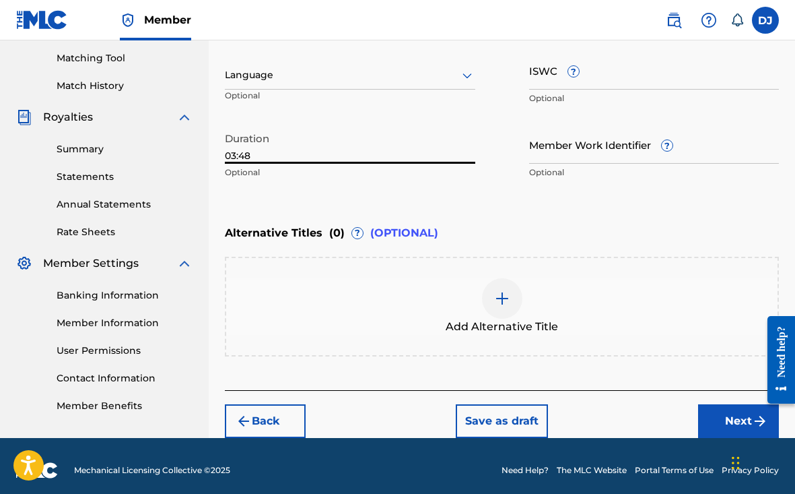
type input "03:48"
click at [715, 424] on button "Next" at bounding box center [738, 421] width 81 height 34
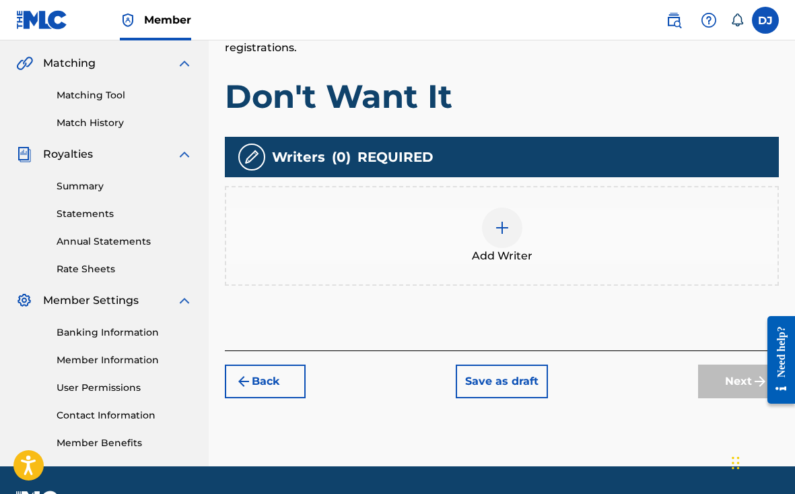
scroll to position [329, 0]
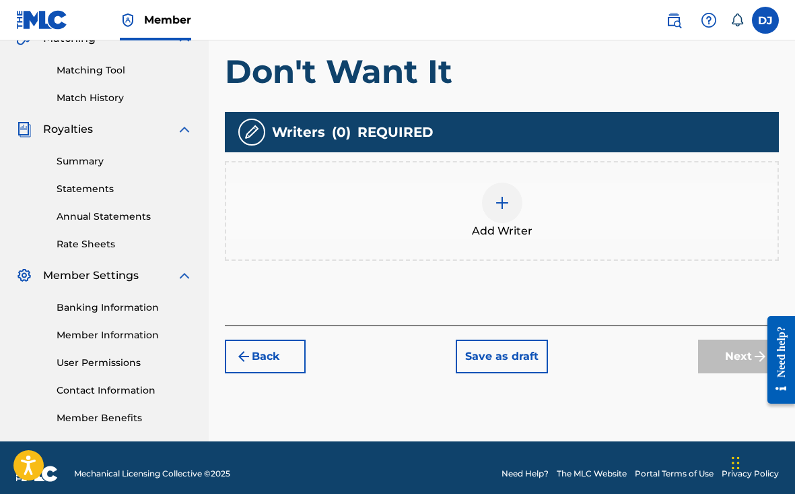
click at [507, 209] on img at bounding box center [502, 203] width 16 height 16
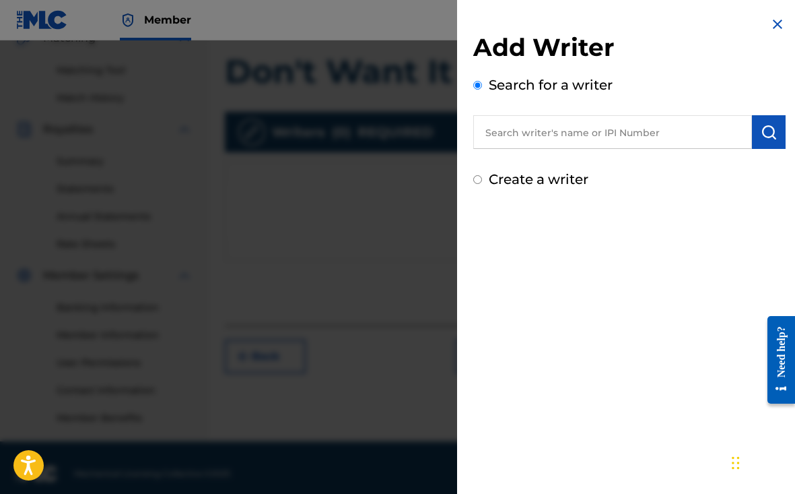
click at [528, 139] on input "text" at bounding box center [612, 132] width 279 height 34
paste input "[PERSON_NAME]"
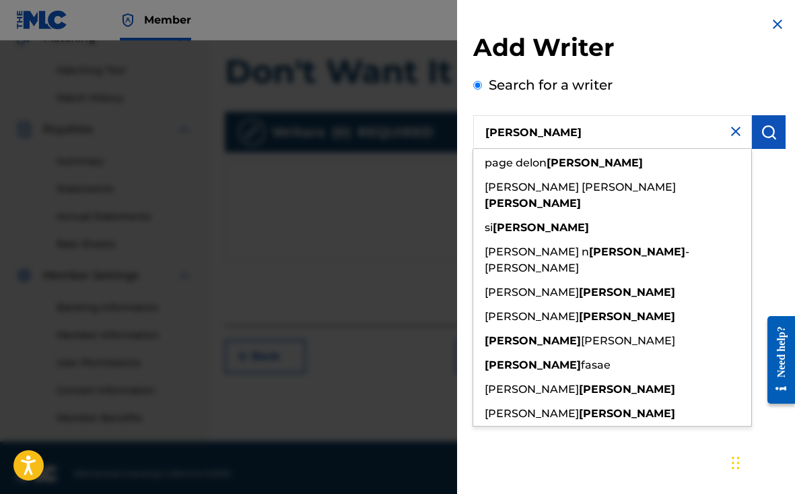
click at [485, 129] on input "[PERSON_NAME]" at bounding box center [612, 132] width 279 height 34
paste input "[PERSON_NAME]"
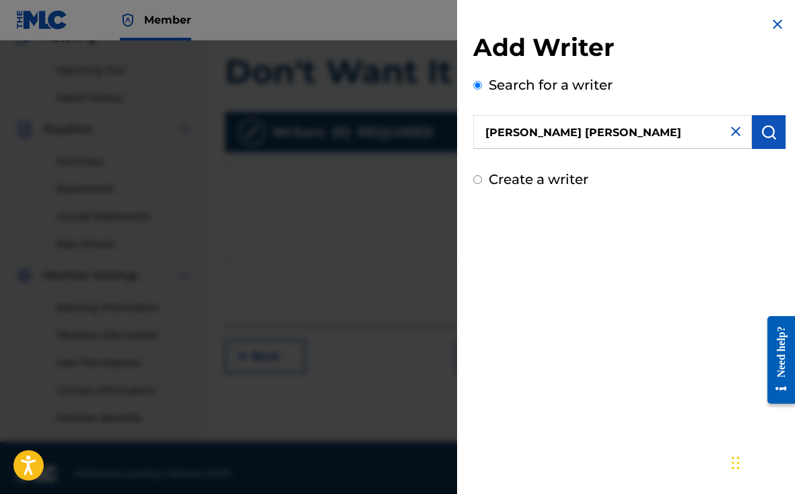
type input "[PERSON_NAME] [PERSON_NAME]"
click at [764, 129] on img "submit" at bounding box center [769, 132] width 16 height 16
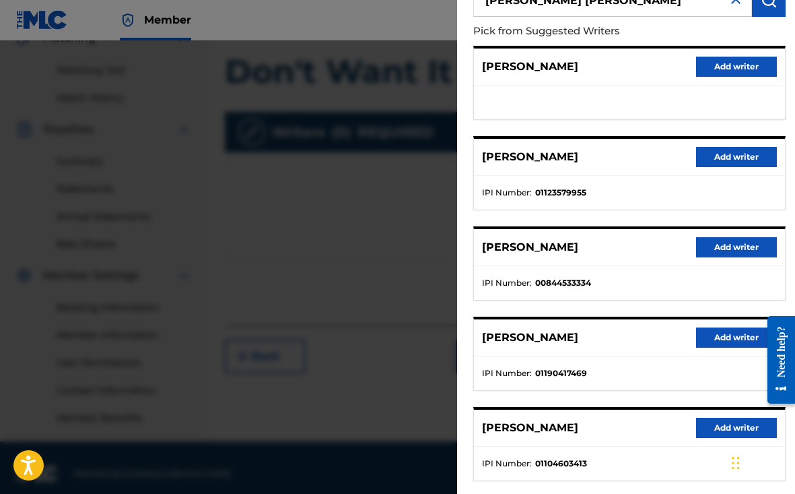
scroll to position [131, 0]
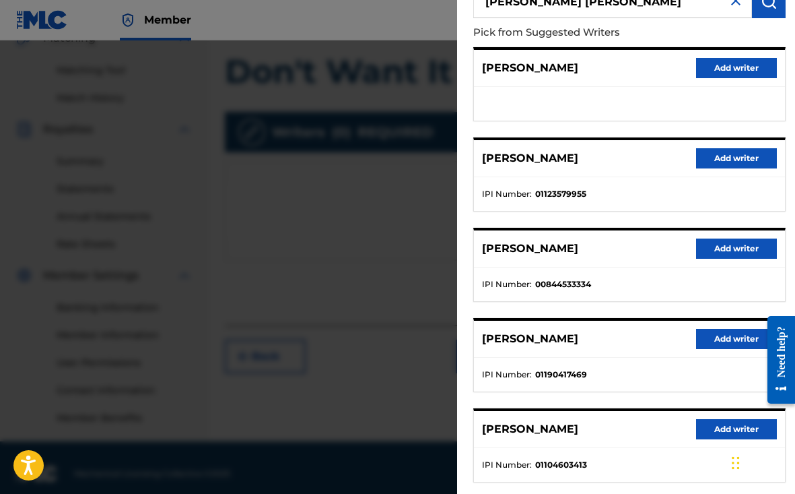
click at [725, 248] on button "Add writer" at bounding box center [736, 248] width 81 height 20
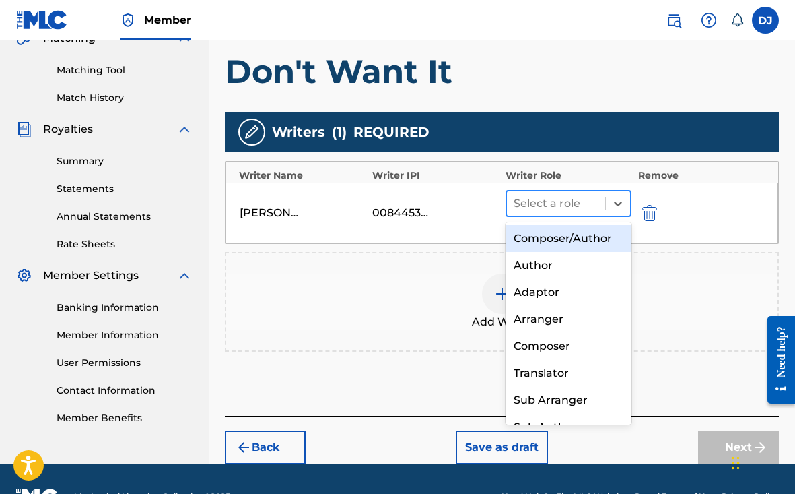
click at [584, 209] on div at bounding box center [556, 203] width 85 height 19
click at [574, 226] on div "Composer/Author" at bounding box center [569, 238] width 126 height 27
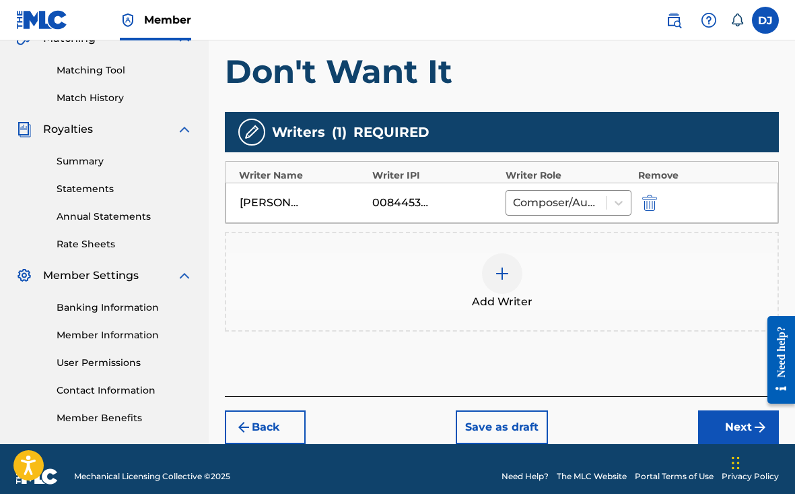
click at [496, 283] on div at bounding box center [502, 273] width 40 height 40
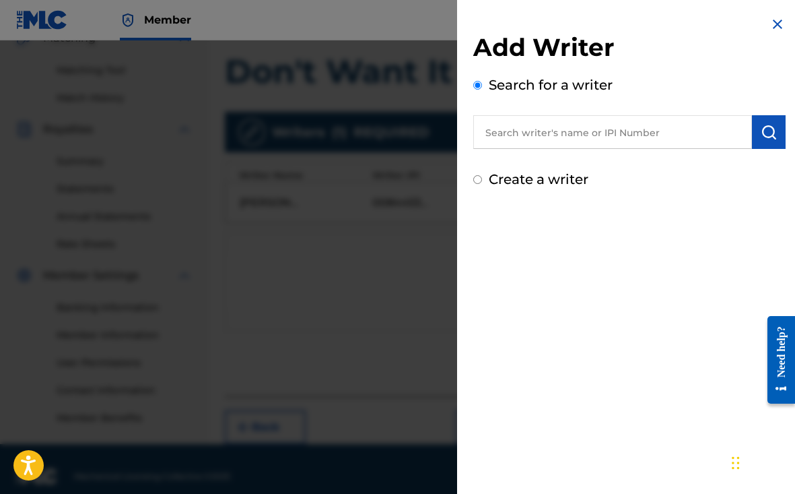
click at [564, 129] on input "text" at bounding box center [612, 132] width 279 height 34
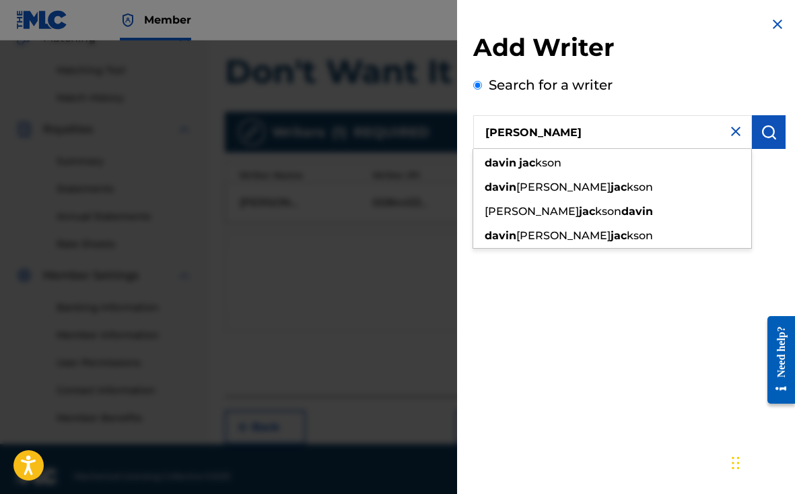
drag, startPoint x: 577, startPoint y: 169, endPoint x: 558, endPoint y: 165, distance: 19.9
click at [535, 165] on strong "jac" at bounding box center [527, 162] width 16 height 13
type input "[PERSON_NAME]"
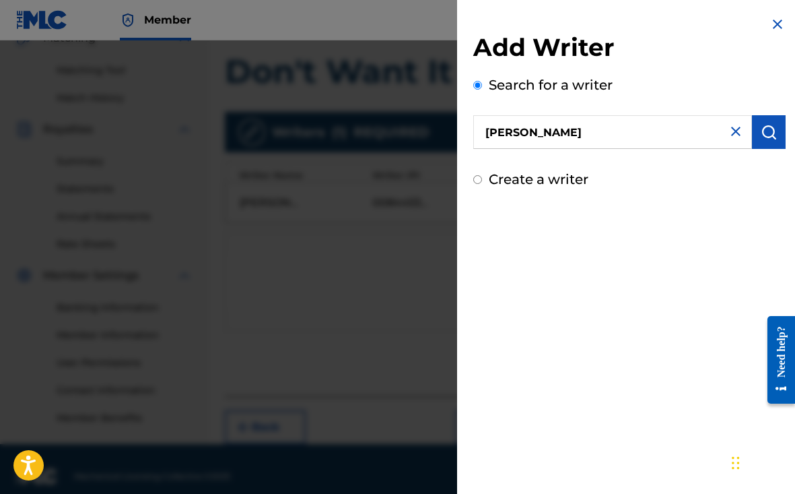
click at [762, 119] on button "submit" at bounding box center [769, 132] width 34 height 34
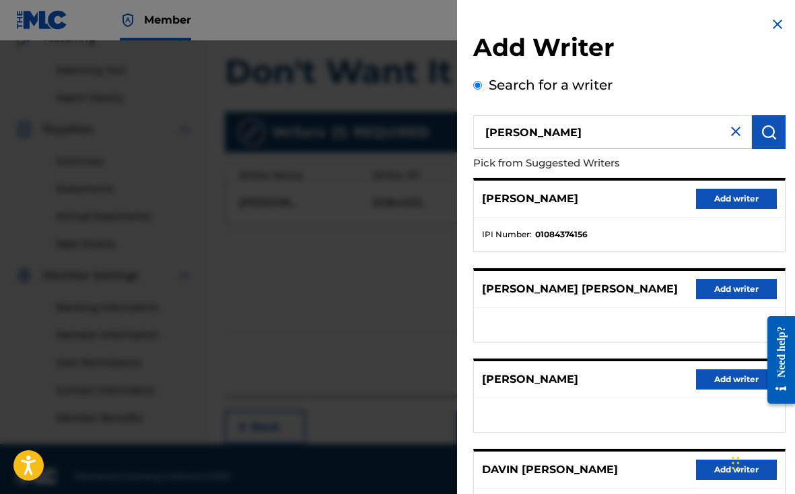
click at [743, 204] on button "Add writer" at bounding box center [736, 199] width 81 height 20
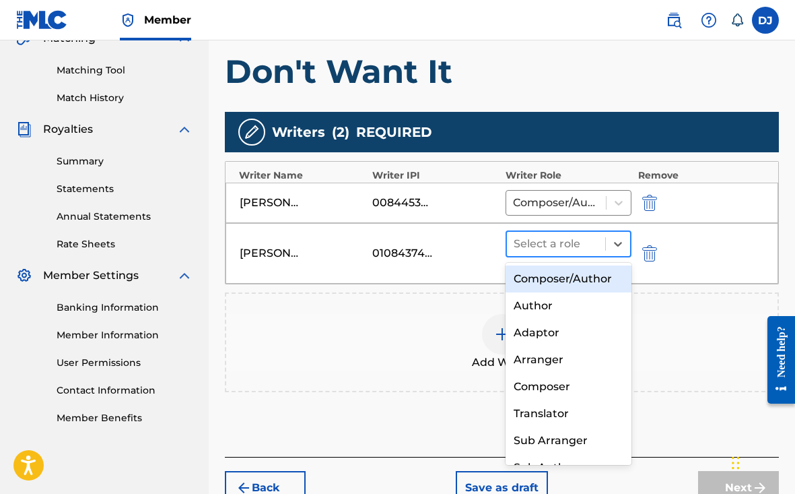
click at [570, 242] on div at bounding box center [556, 243] width 85 height 19
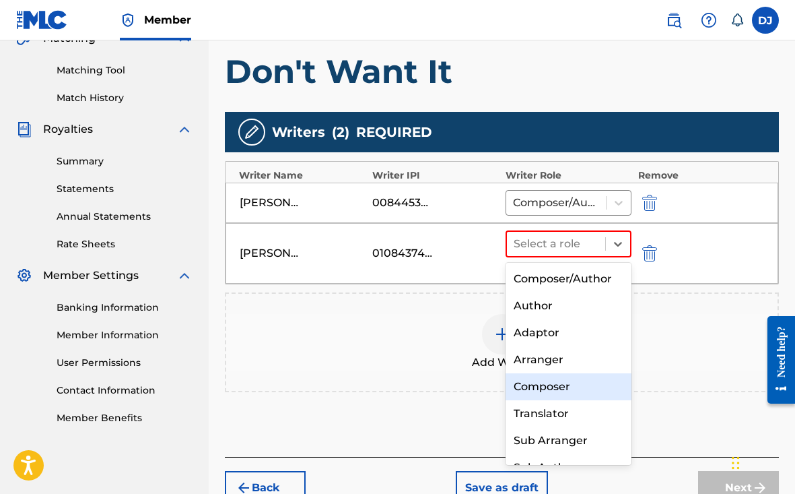
click at [546, 381] on div "Composer" at bounding box center [569, 386] width 126 height 27
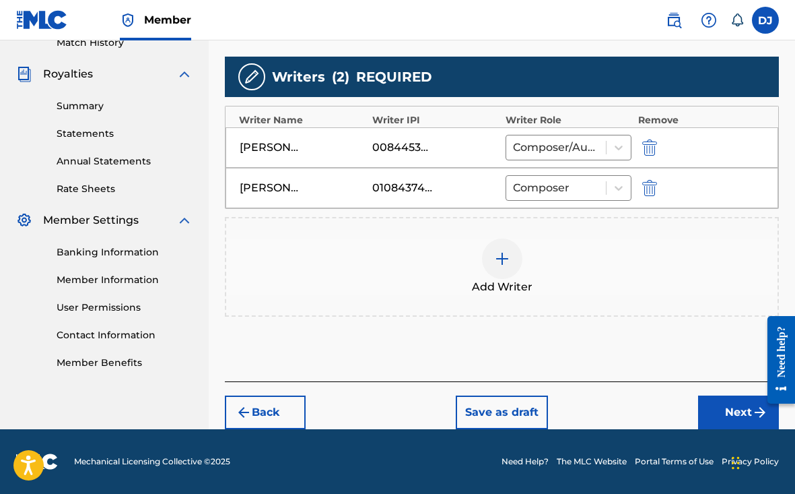
scroll to position [385, 0]
click at [716, 418] on button "Next" at bounding box center [738, 412] width 81 height 34
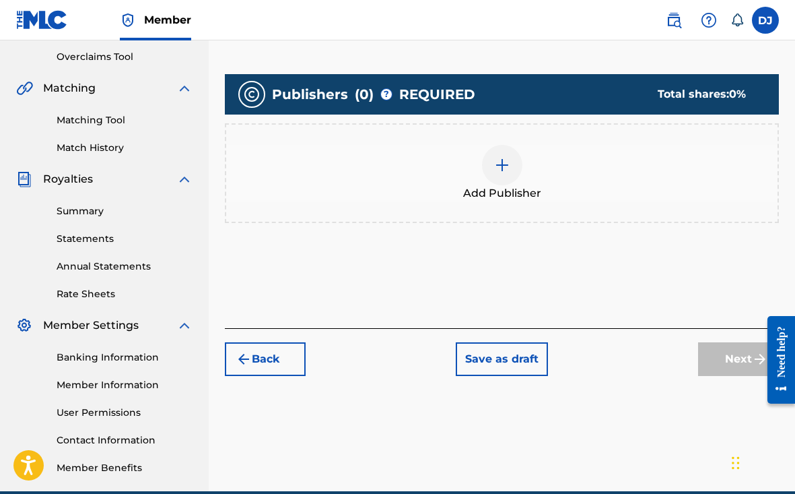
scroll to position [261, 0]
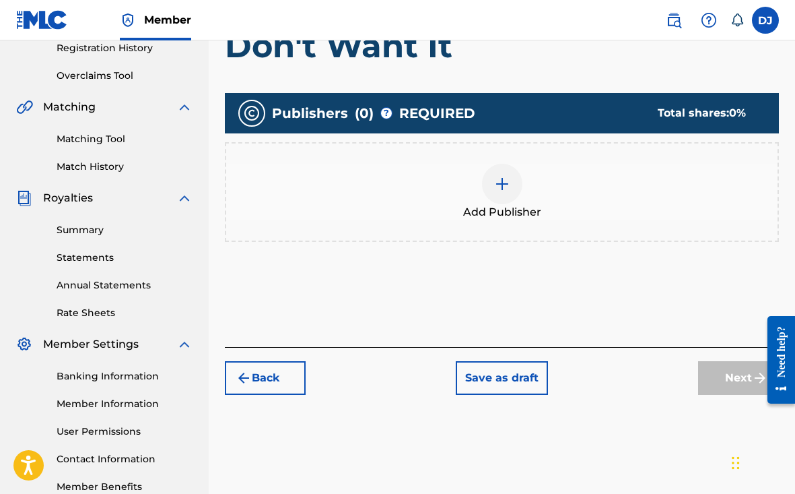
click at [515, 192] on div at bounding box center [502, 184] width 40 height 40
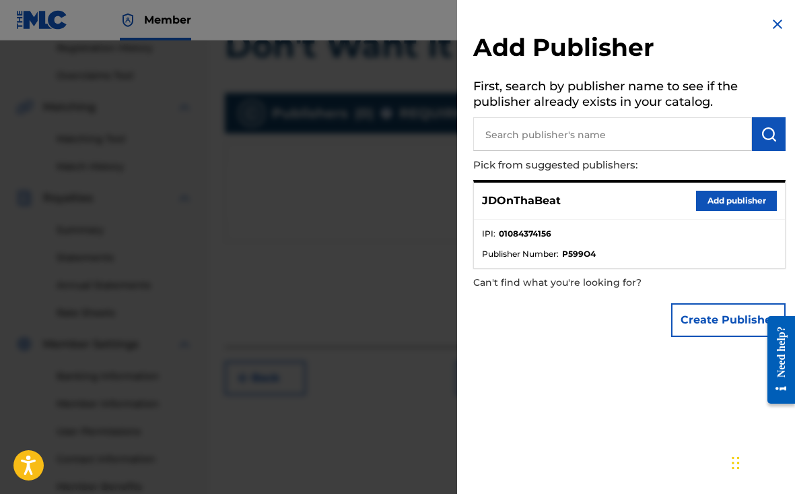
click at [735, 198] on button "Add publisher" at bounding box center [736, 201] width 81 height 20
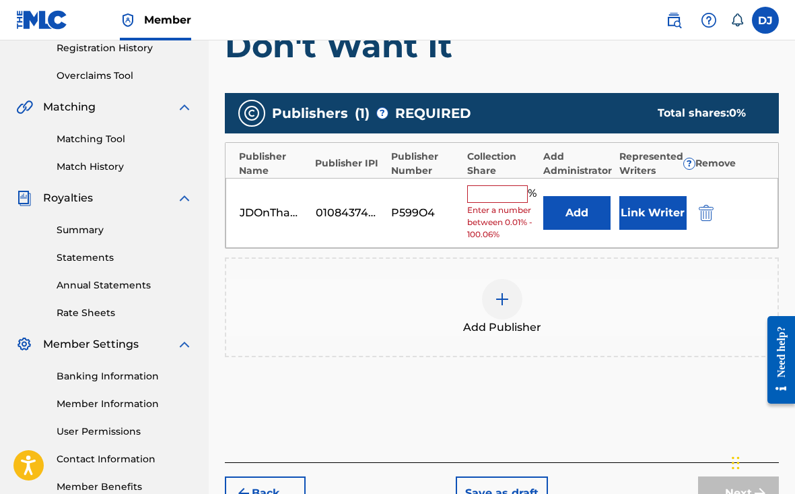
click at [636, 207] on button "Link Writer" at bounding box center [653, 213] width 67 height 34
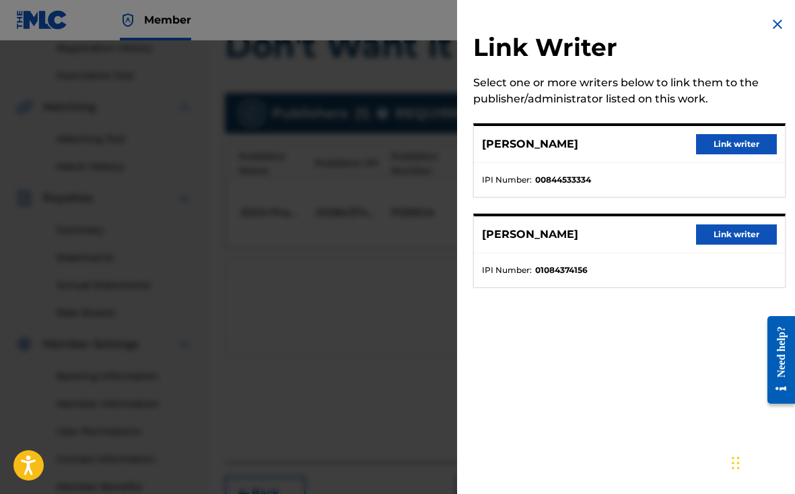
click at [716, 227] on button "Link writer" at bounding box center [736, 234] width 81 height 20
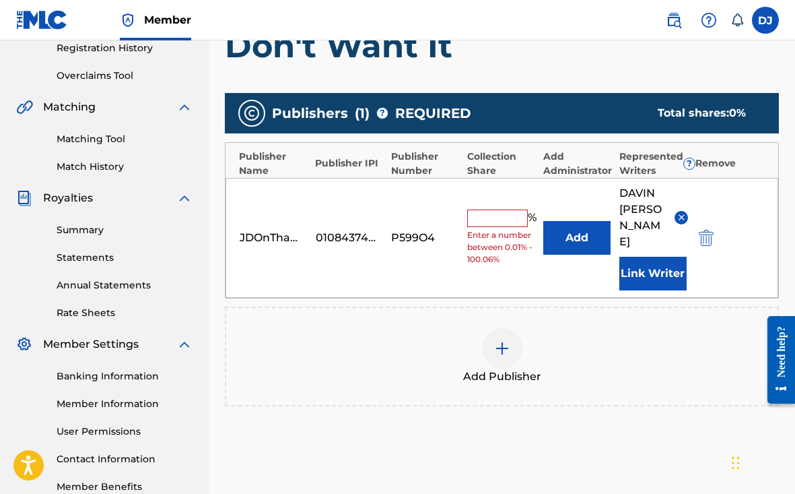
click at [502, 211] on input "text" at bounding box center [497, 218] width 61 height 18
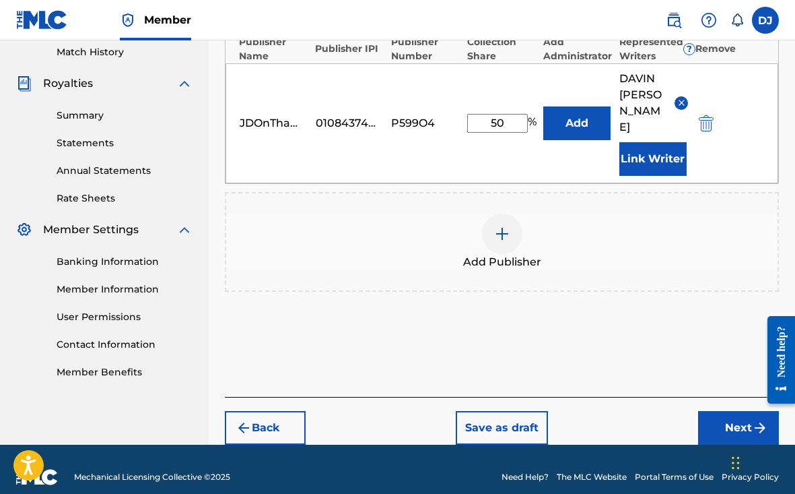
scroll to position [374, 0]
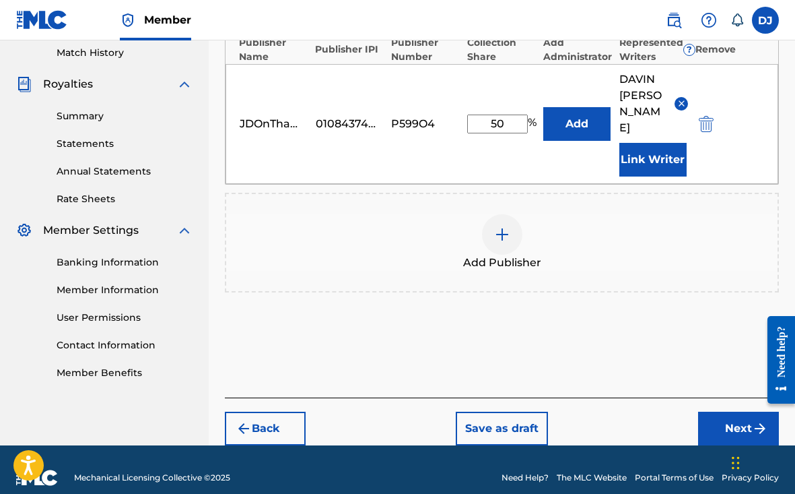
type input "50"
click at [601, 108] on button "Add" at bounding box center [576, 124] width 67 height 34
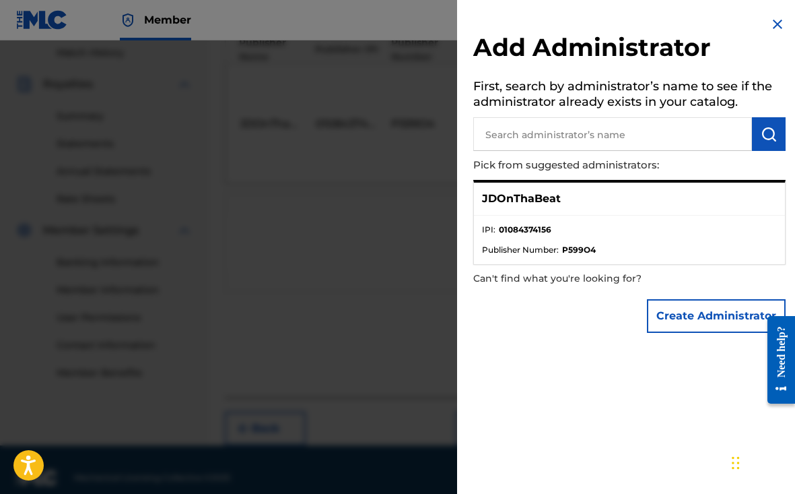
click at [569, 232] on li "IPI : 01084374156" at bounding box center [629, 234] width 295 height 20
click at [570, 220] on ul "IPI : 01084374156 Publisher Number : P599O4" at bounding box center [629, 240] width 311 height 48
click at [542, 232] on strong "01084374156" at bounding box center [525, 230] width 53 height 12
click at [551, 194] on p "JDOnThaBeat" at bounding box center [521, 199] width 79 height 16
click at [541, 206] on div "JDOnThaBeat" at bounding box center [629, 199] width 311 height 33
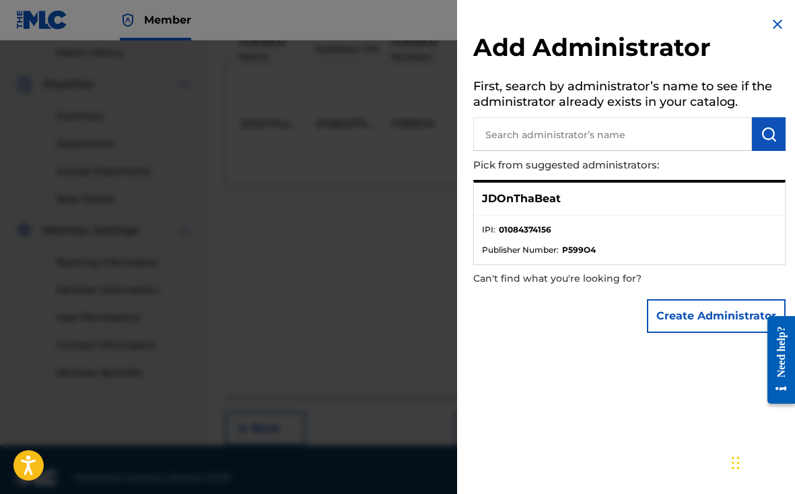
click at [537, 186] on div "JDOnThaBeat" at bounding box center [629, 199] width 311 height 33
click at [516, 226] on strong "01084374156" at bounding box center [525, 230] width 53 height 12
click at [517, 216] on ul "IPI : 01084374156 Publisher Number : P599O4" at bounding box center [629, 240] width 311 height 48
click at [612, 137] on input "text" at bounding box center [612, 134] width 279 height 34
click at [770, 26] on img at bounding box center [778, 24] width 16 height 16
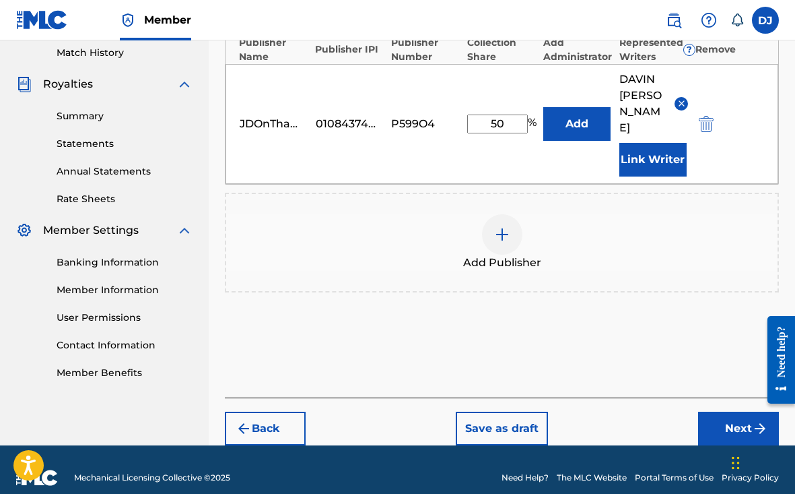
click at [715, 411] on button "Next" at bounding box center [738, 428] width 81 height 34
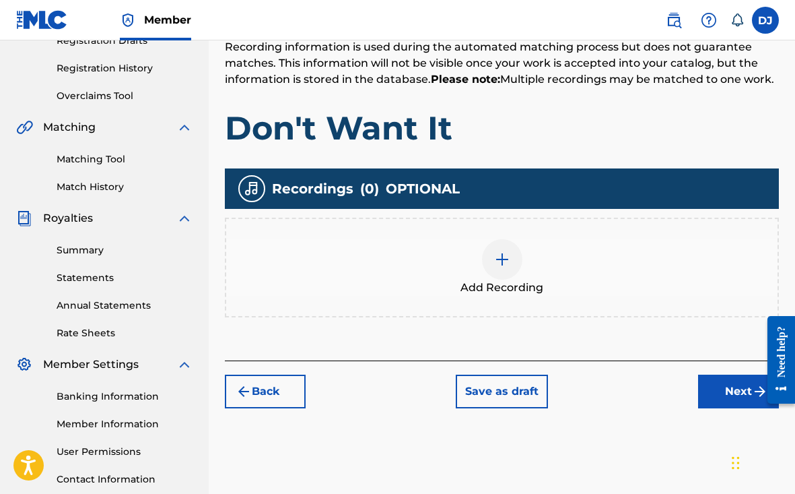
scroll to position [211, 0]
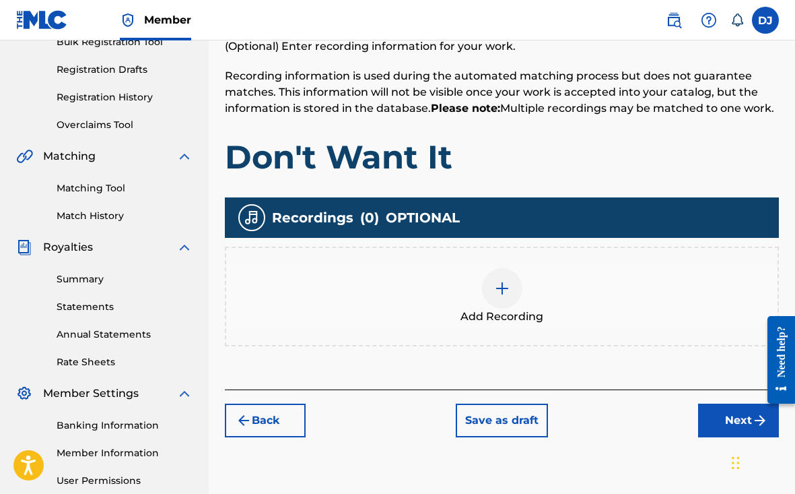
click at [504, 273] on div at bounding box center [502, 288] width 40 height 40
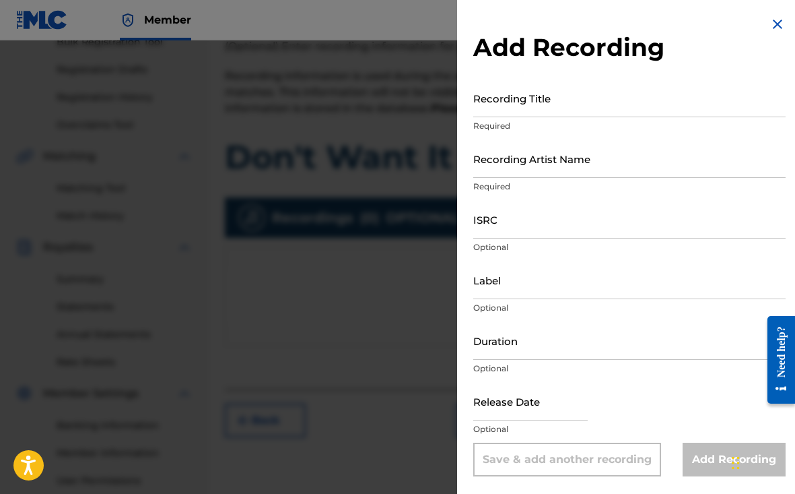
click at [395, 216] on div at bounding box center [397, 287] width 795 height 494
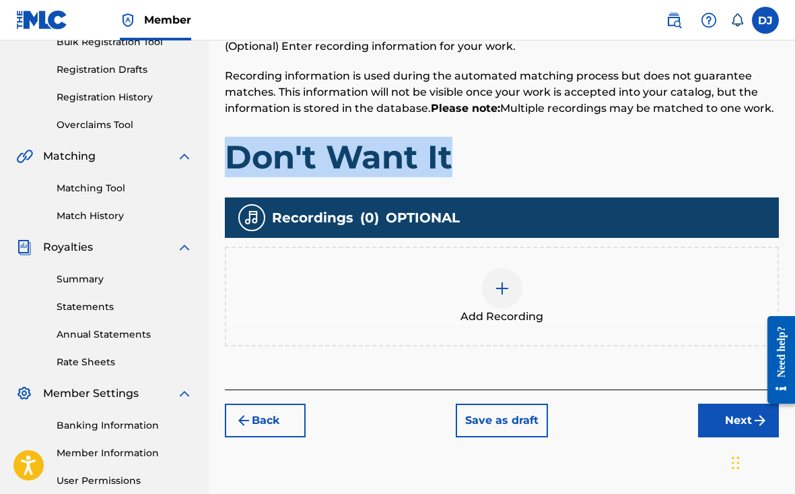
drag, startPoint x: 455, startPoint y: 156, endPoint x: 216, endPoint y: 154, distance: 239.1
click at [216, 154] on div "Register Work Search Enter Work Details Add Writers Add Publishers & Shares Add…" at bounding box center [502, 211] width 587 height 696
copy h1 "Don't Want It"
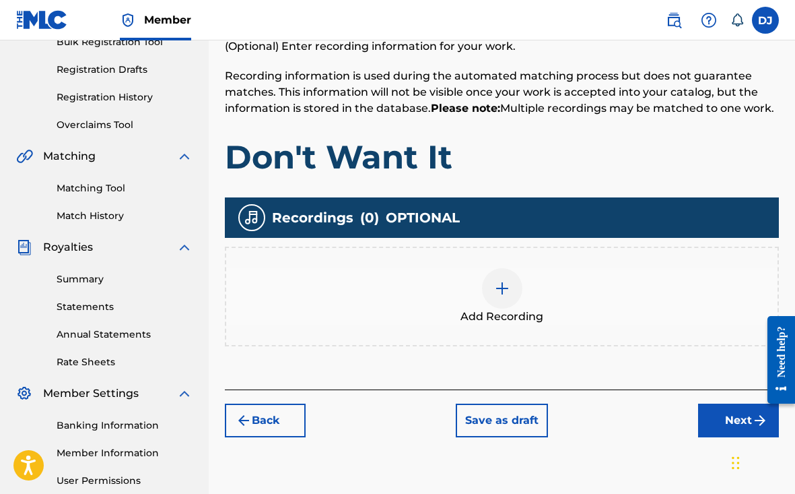
click at [464, 286] on div "Add Recording" at bounding box center [502, 296] width 552 height 57
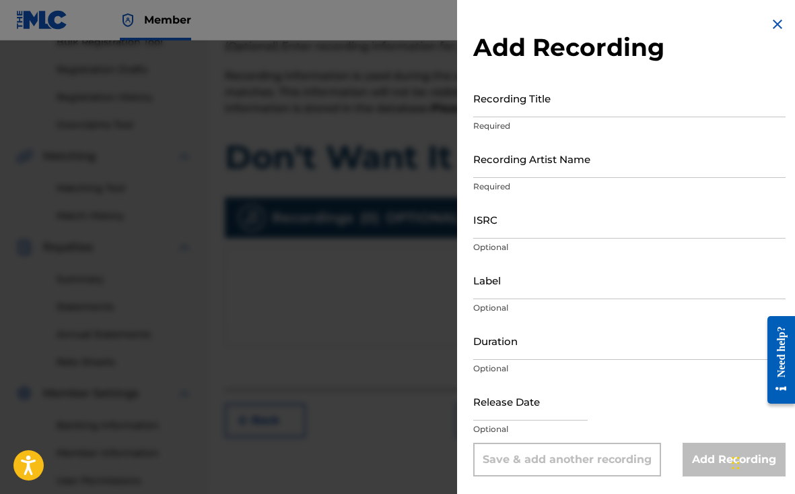
click at [527, 102] on input "Recording Title" at bounding box center [629, 98] width 312 height 38
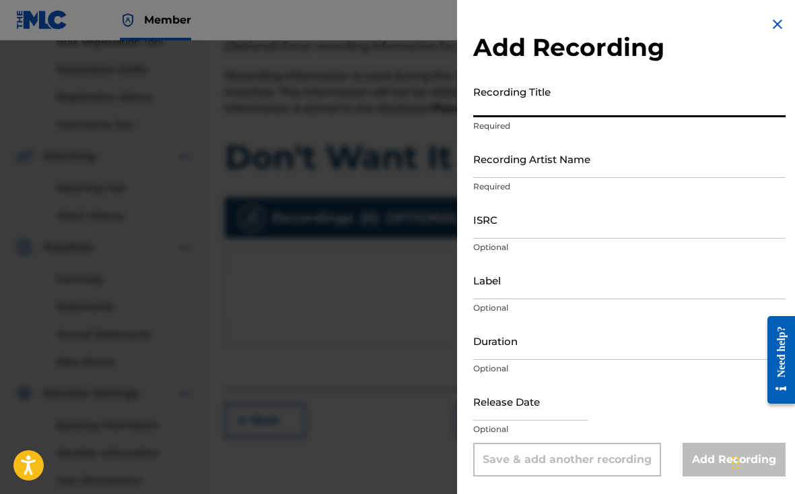
paste input "Don't Want It"
type input "Don't Want It"
click at [522, 170] on input "Recording Artist Name" at bounding box center [629, 158] width 312 height 38
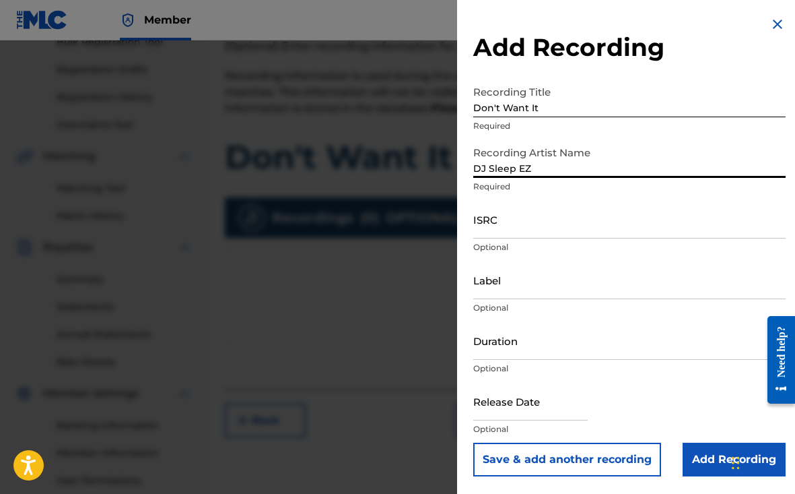
type input "DJ Sleep EZ"
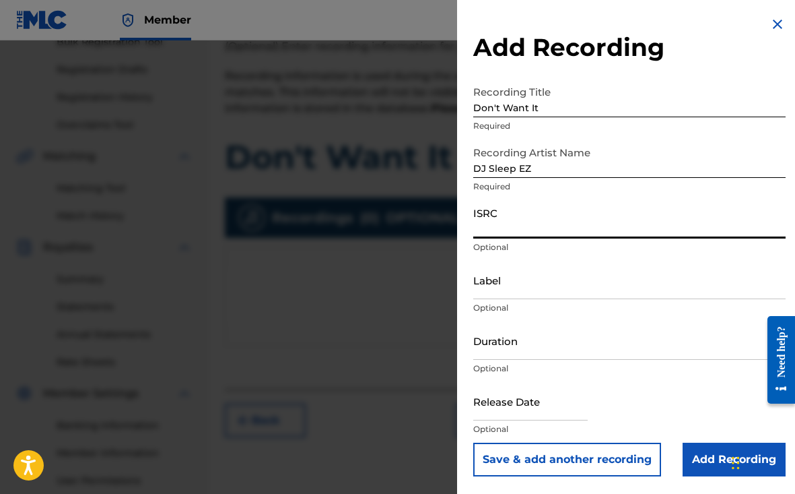
click at [538, 230] on input "ISRC" at bounding box center [629, 219] width 312 height 38
paste input "QZQAY2354774"
type input "QZQAY2354774"
click at [506, 290] on input "Label" at bounding box center [629, 280] width 312 height 38
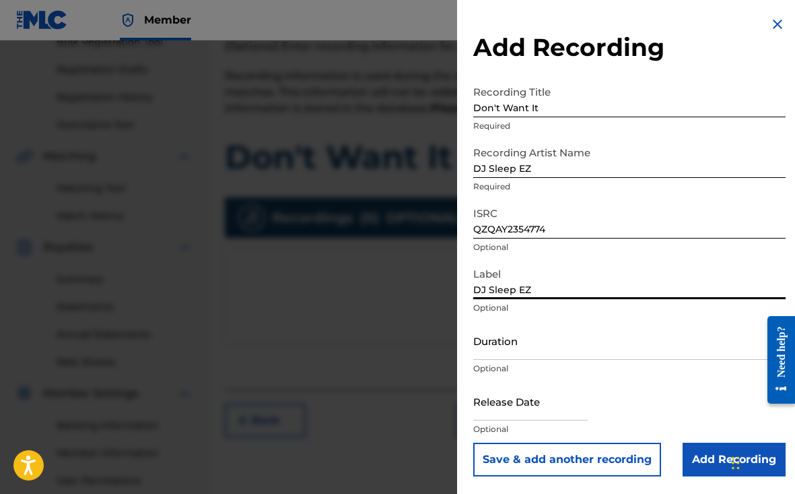
type input "DJ Sleep EZ"
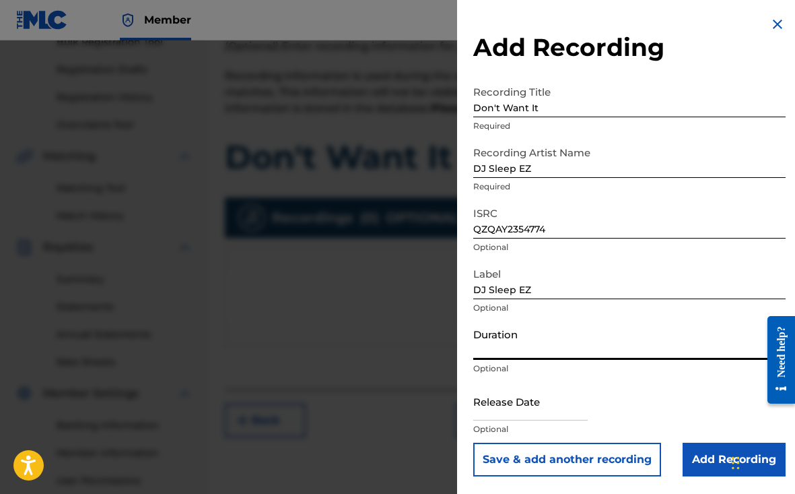
click at [508, 338] on input "Duration" at bounding box center [629, 340] width 312 height 38
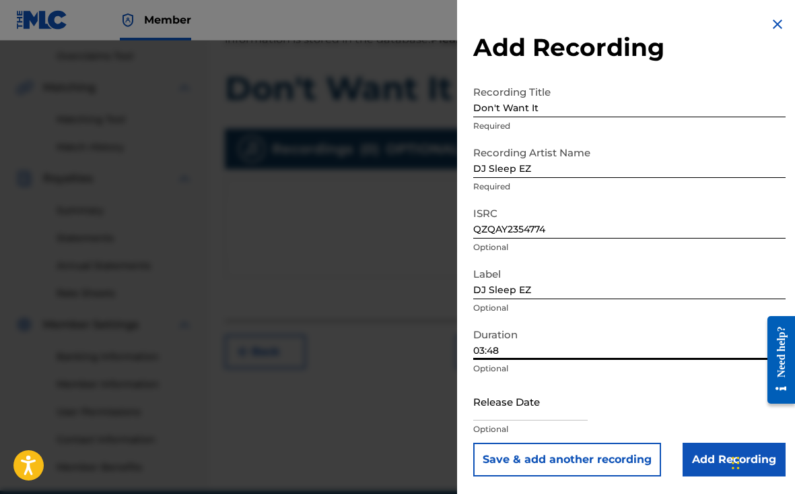
type input "03:48"
click at [514, 406] on input "text" at bounding box center [530, 401] width 114 height 38
select select "7"
select select "2025"
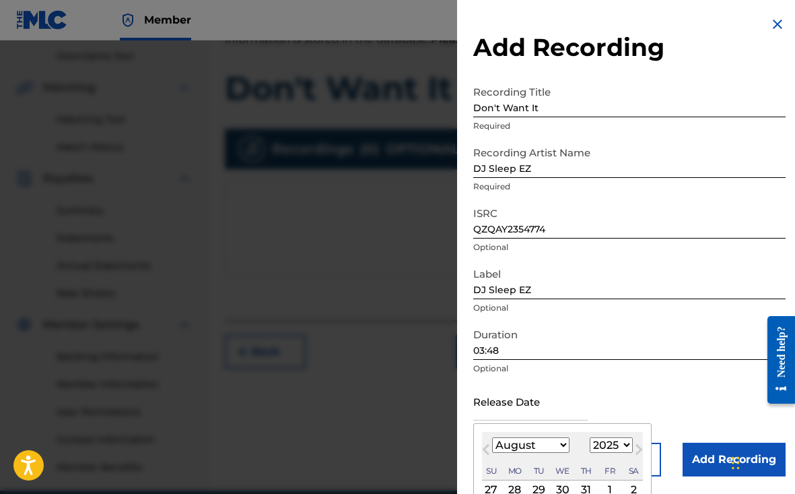
select select "5"
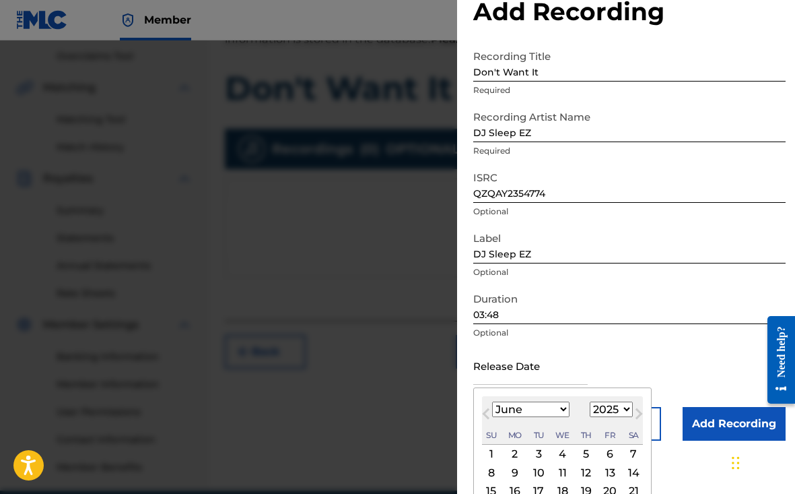
scroll to position [90, 0]
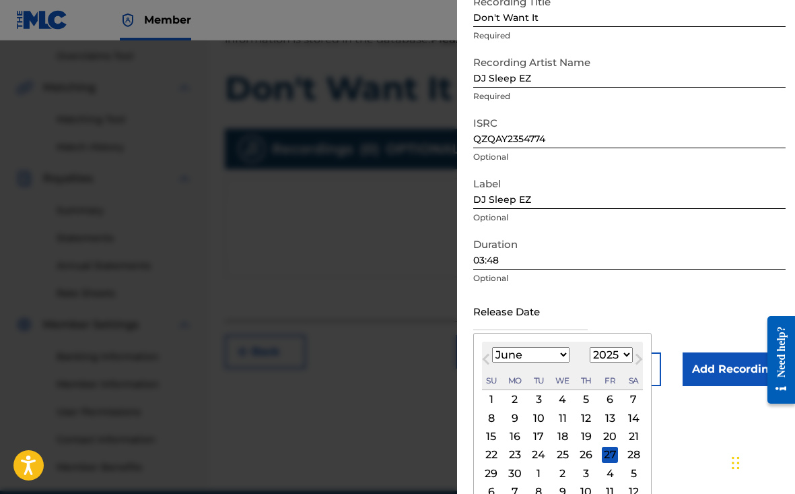
click at [507, 414] on div "9" at bounding box center [515, 417] width 16 height 16
type input "[DATE]"
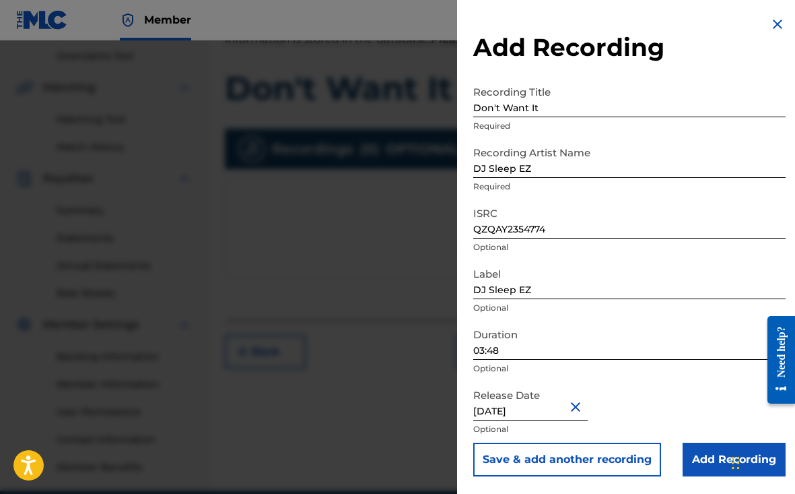
scroll to position [0, 0]
select select "5"
select select "2025"
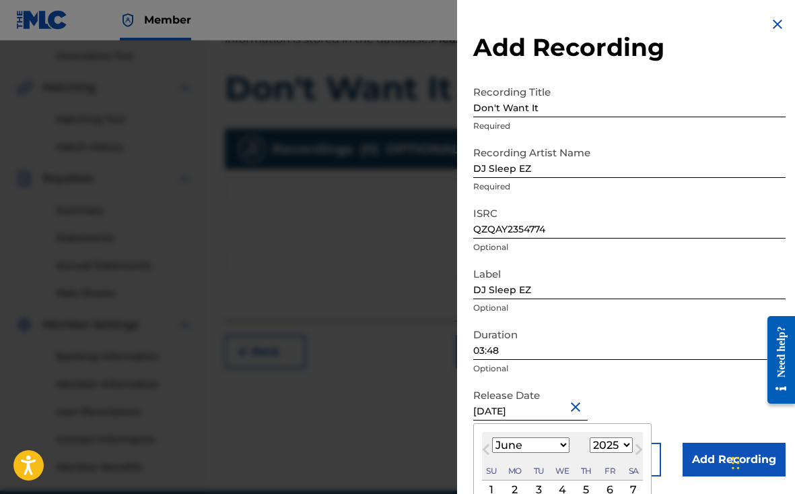
click at [533, 409] on input "[DATE]" at bounding box center [530, 401] width 114 height 38
type input "[DATE]"
select select "2023"
type input "[DATE]"
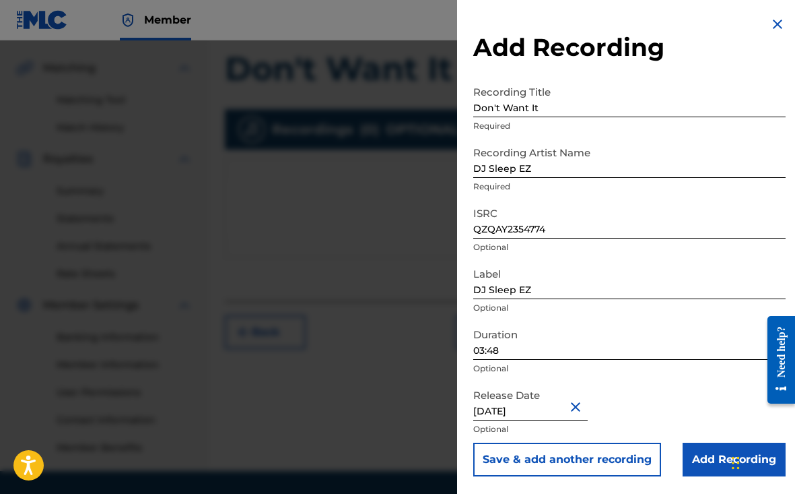
scroll to position [341, 0]
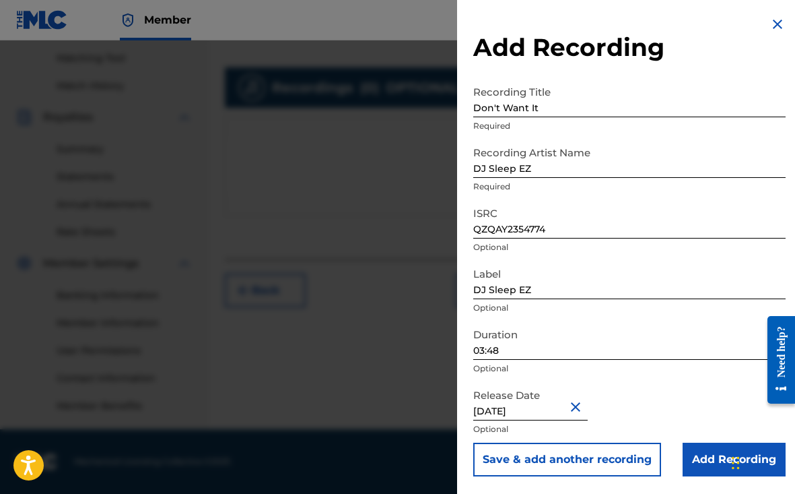
click at [696, 467] on input "Add Recording" at bounding box center [734, 459] width 103 height 34
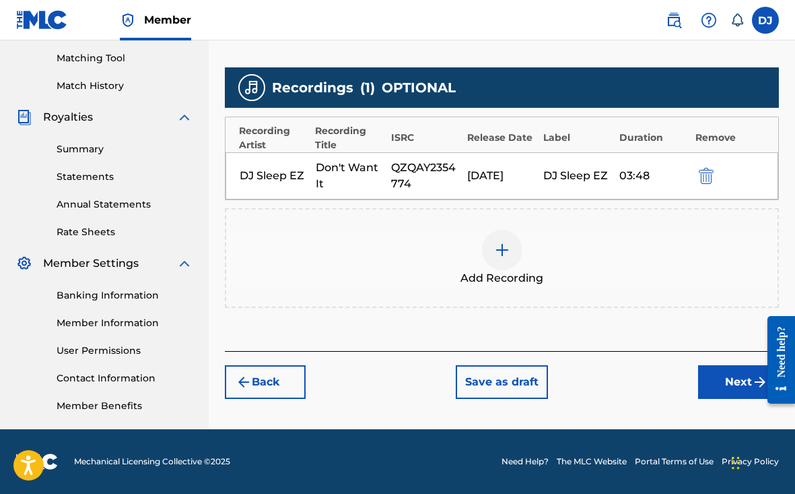
click at [726, 386] on button "Next" at bounding box center [738, 382] width 81 height 34
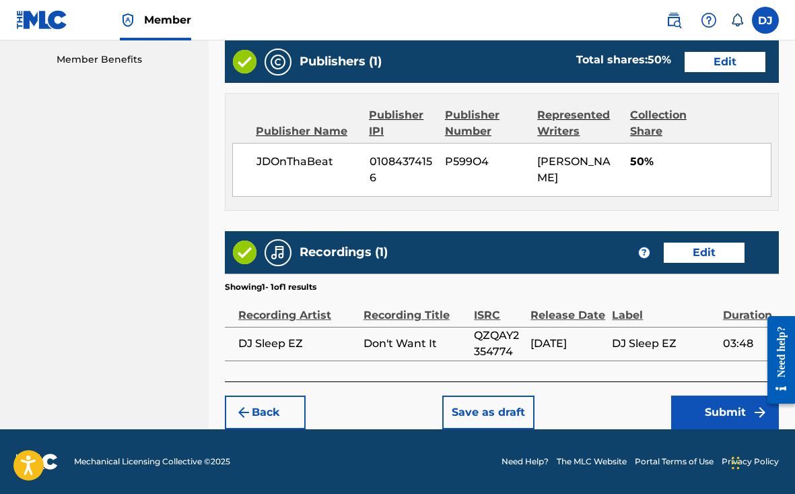
scroll to position [686, 0]
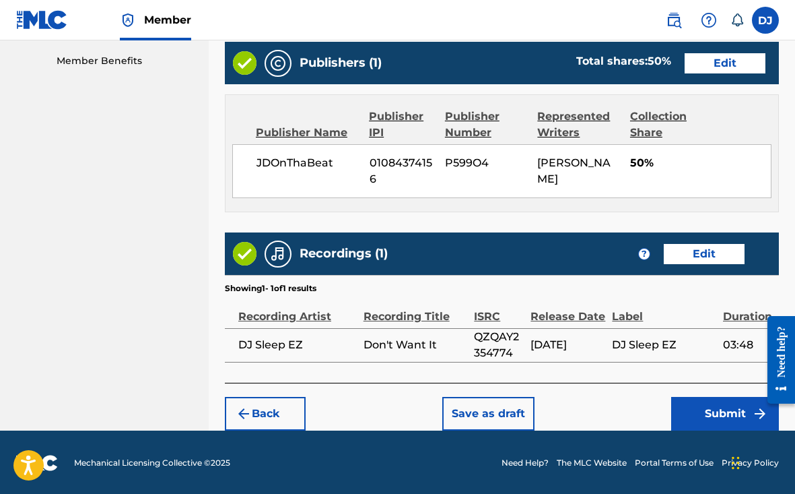
click at [750, 424] on button "Submit" at bounding box center [725, 414] width 108 height 34
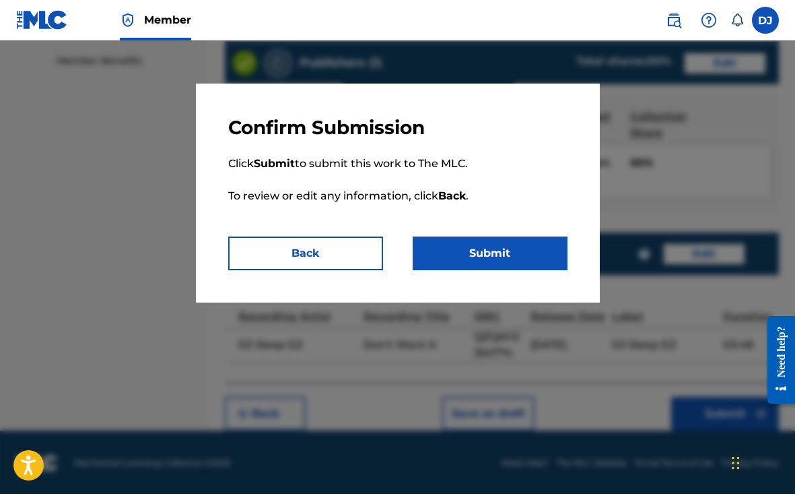
click at [480, 250] on button "Submit" at bounding box center [490, 253] width 155 height 34
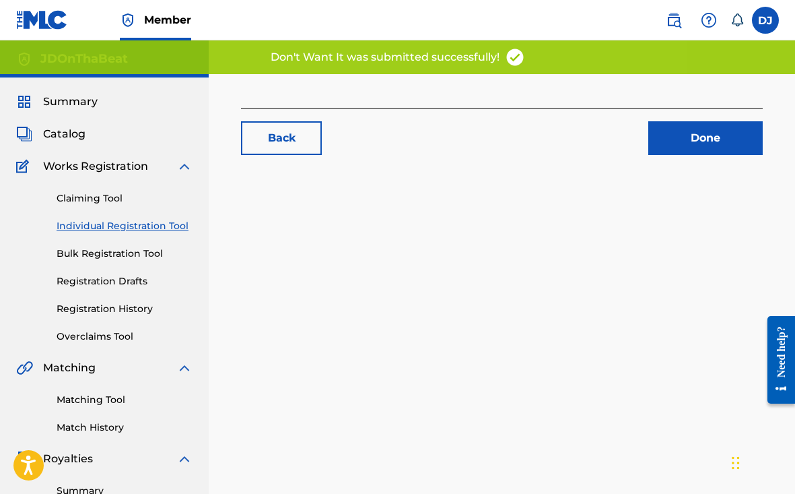
click at [697, 141] on link "Done" at bounding box center [706, 138] width 114 height 34
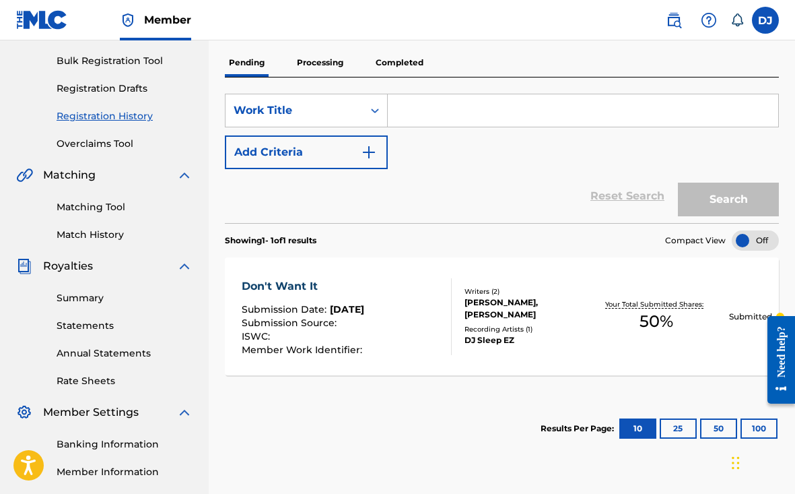
scroll to position [189, 0]
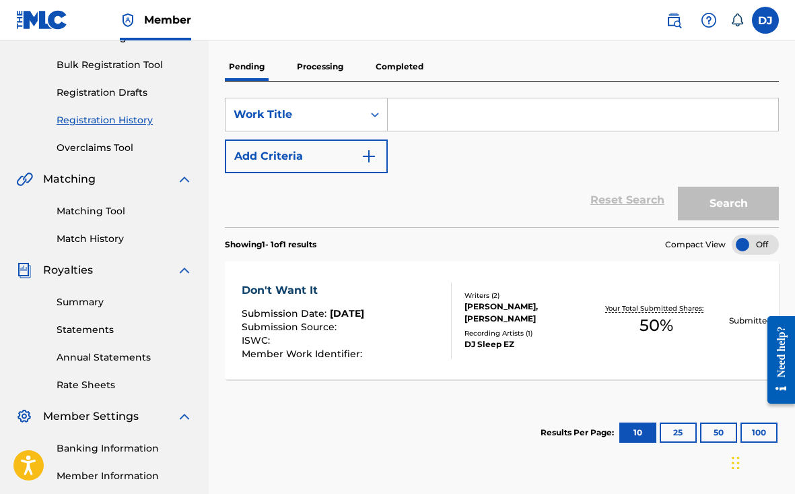
click at [382, 59] on p "Completed" at bounding box center [400, 67] width 56 height 28
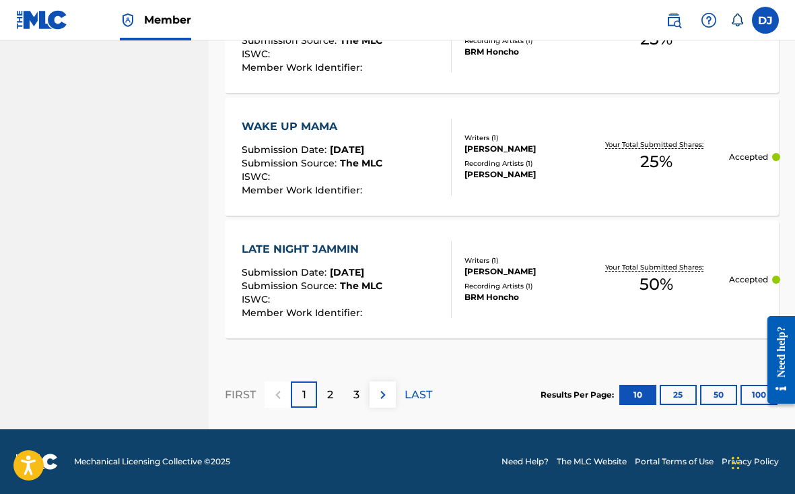
click at [323, 393] on div "2" at bounding box center [330, 394] width 26 height 26
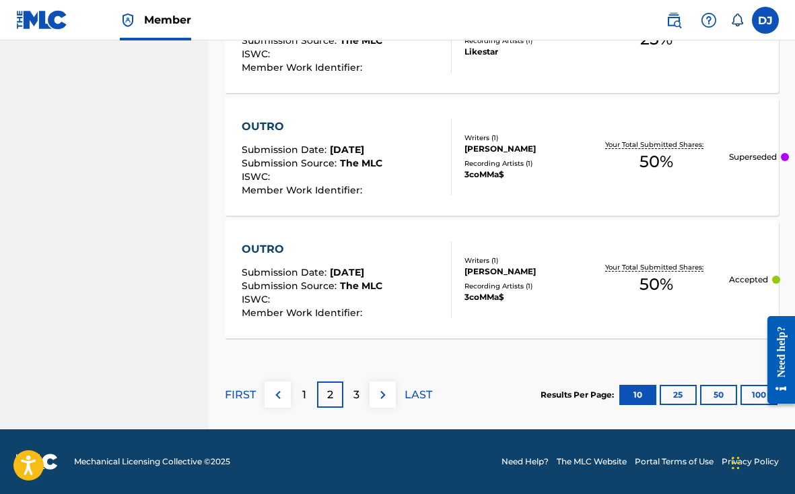
click at [361, 394] on div "3" at bounding box center [356, 394] width 26 height 26
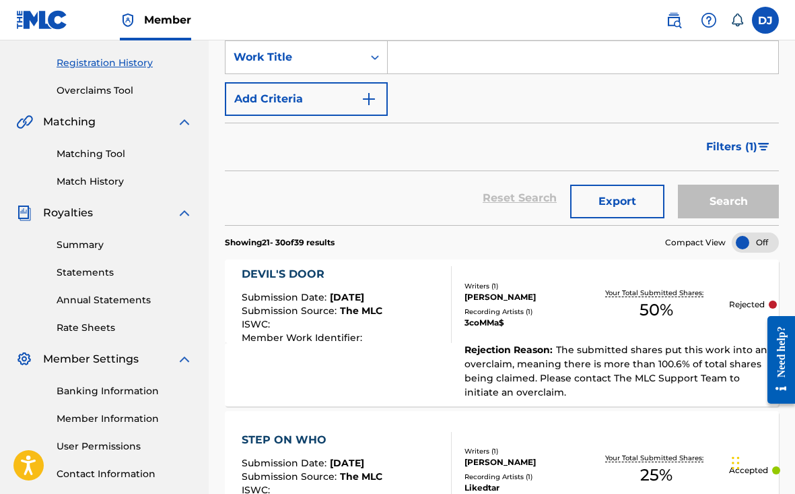
scroll to position [163, 0]
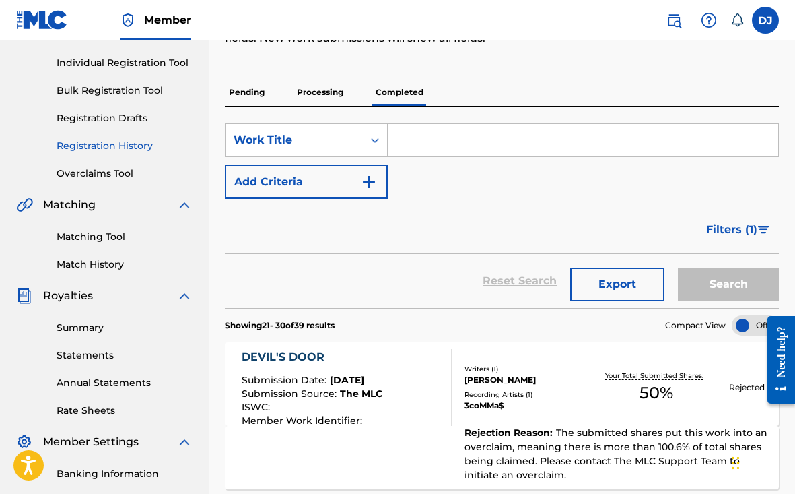
click at [259, 84] on p "Pending" at bounding box center [247, 92] width 44 height 28
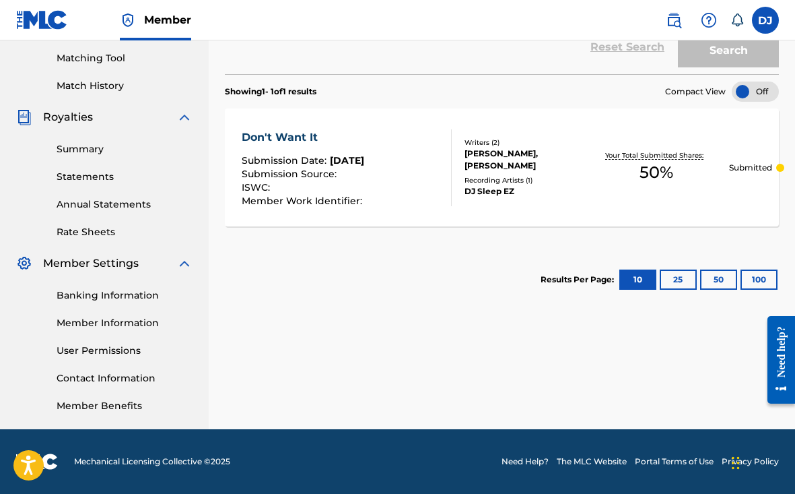
scroll to position [341, 0]
click at [722, 161] on div "Your Total Submitted Shares: 50 %" at bounding box center [656, 167] width 145 height 41
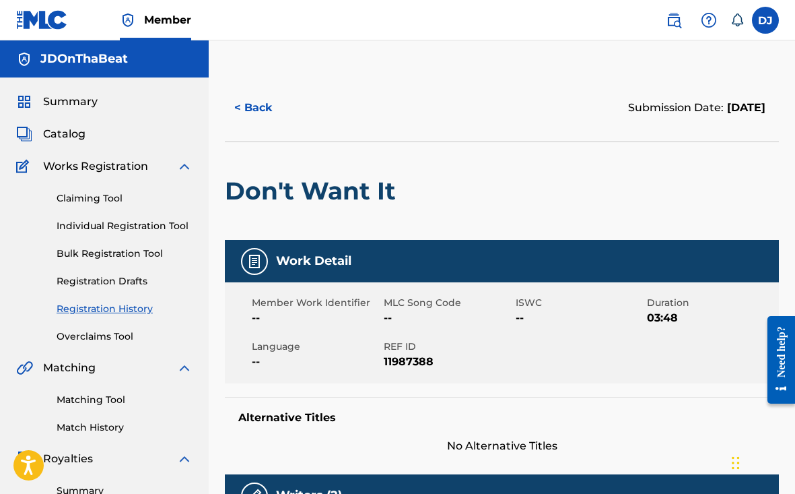
click at [248, 108] on button "< Back" at bounding box center [265, 108] width 81 height 34
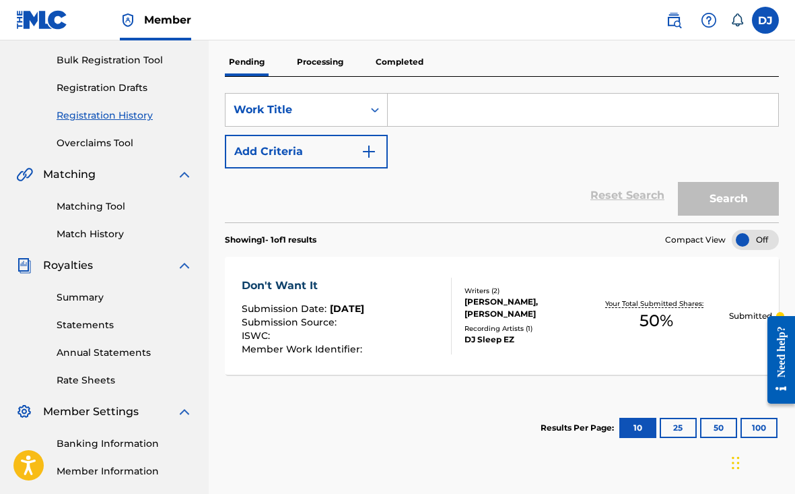
scroll to position [199, 0]
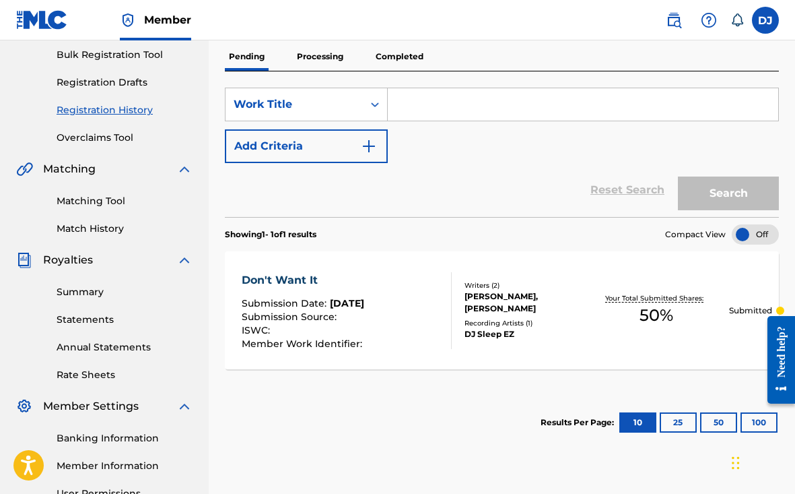
click at [88, 341] on link "Annual Statements" at bounding box center [125, 347] width 136 height 14
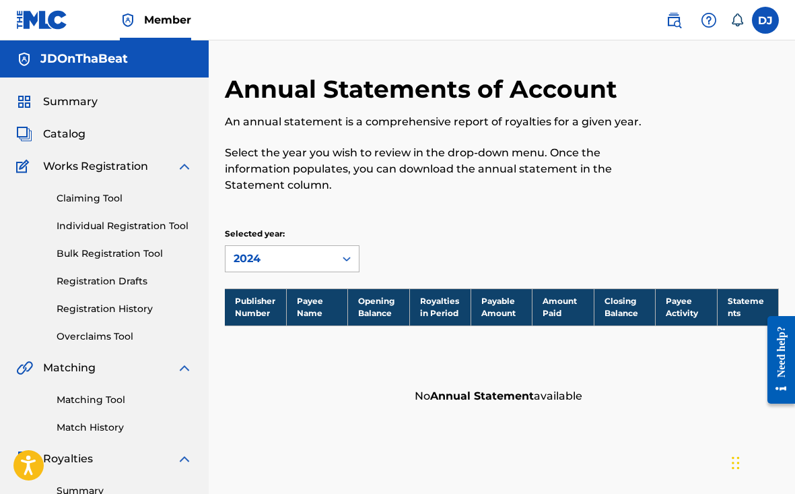
click at [330, 249] on div "2024" at bounding box center [280, 259] width 109 height 26
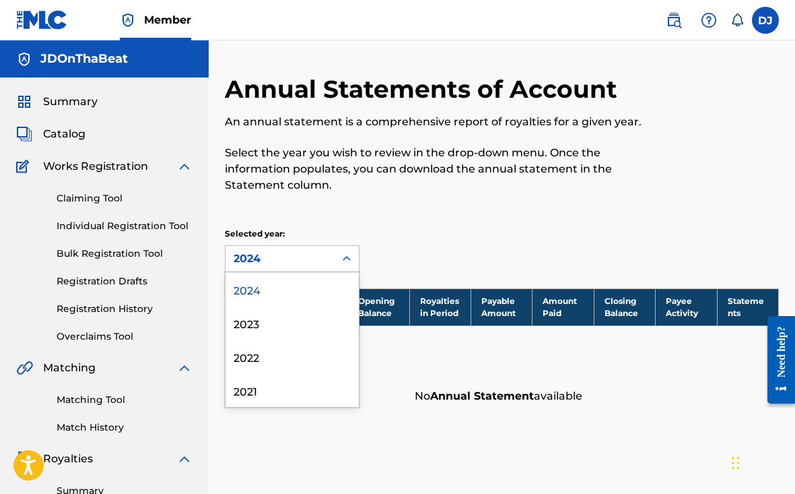
click at [315, 305] on div "2024" at bounding box center [292, 289] width 133 height 34
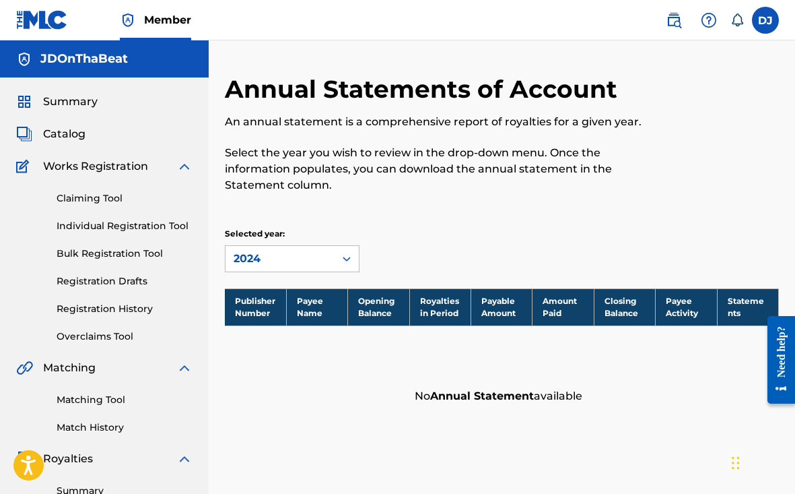
click at [318, 277] on div "Annual Statements of Account An annual statement is a comprehensive report of r…" at bounding box center [502, 242] width 554 height 337
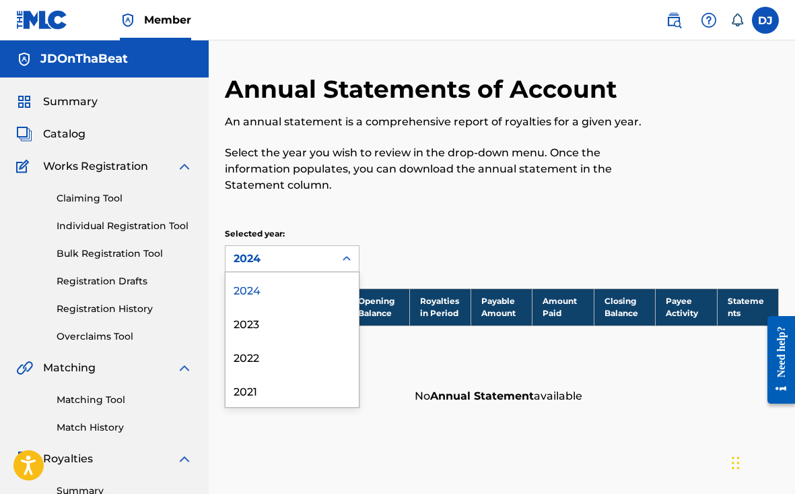
click at [329, 261] on div "2024" at bounding box center [280, 259] width 109 height 26
click at [296, 330] on div "2023" at bounding box center [292, 323] width 133 height 34
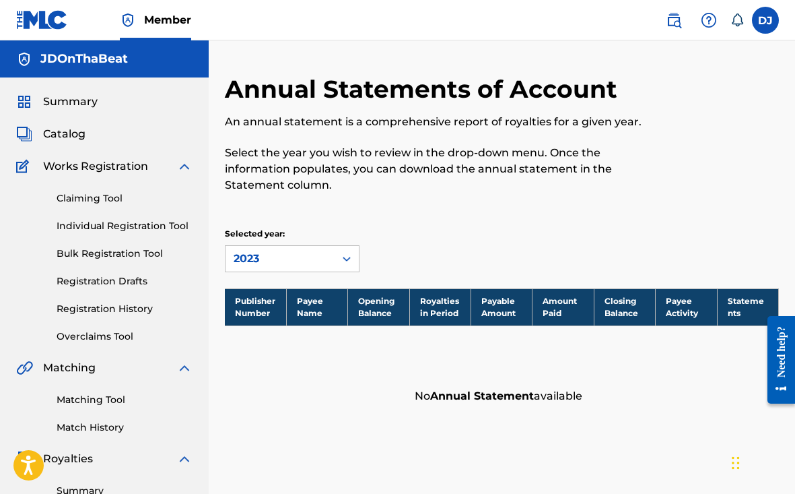
click at [320, 267] on div "2023" at bounding box center [280, 259] width 109 height 26
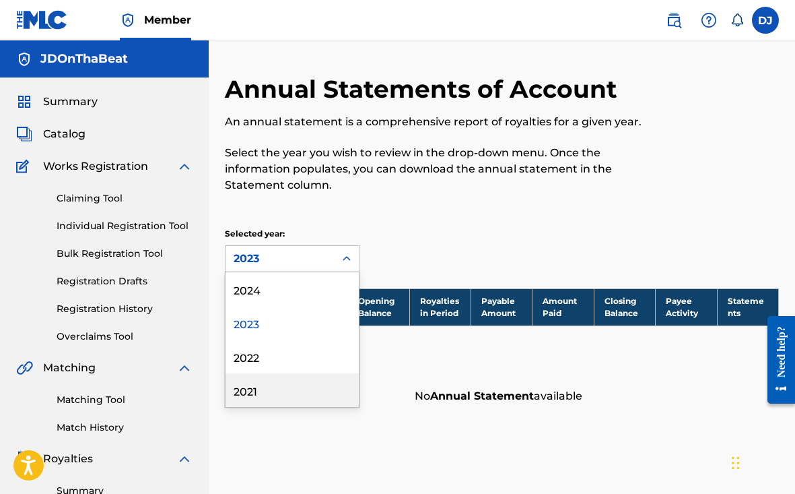
click at [267, 403] on div "2021" at bounding box center [292, 390] width 133 height 34
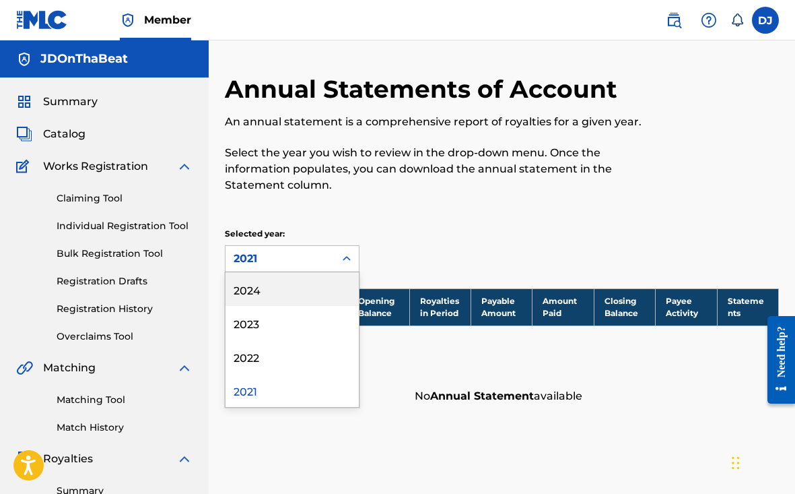
click at [317, 263] on div "2021" at bounding box center [280, 259] width 93 height 16
click at [288, 302] on div "2024" at bounding box center [292, 289] width 133 height 34
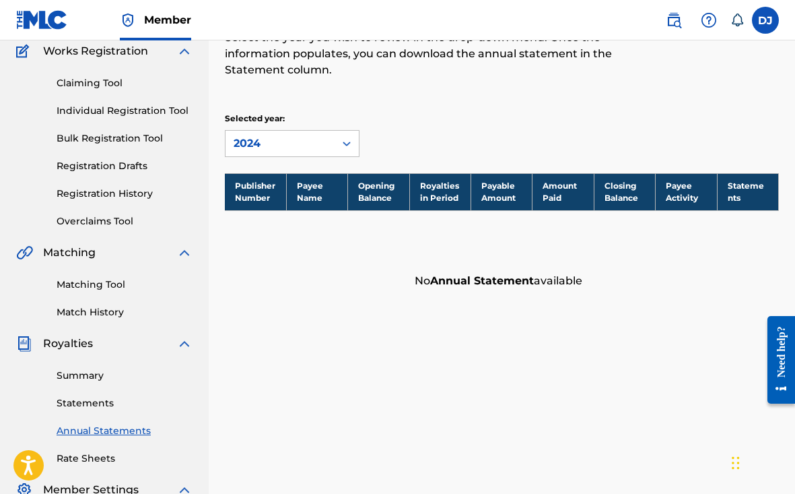
scroll to position [152, 0]
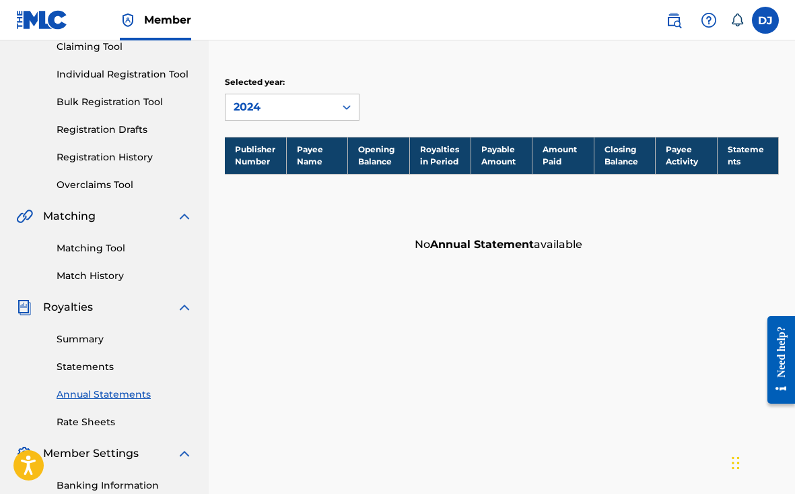
click at [114, 370] on link "Statements" at bounding box center [125, 367] width 136 height 14
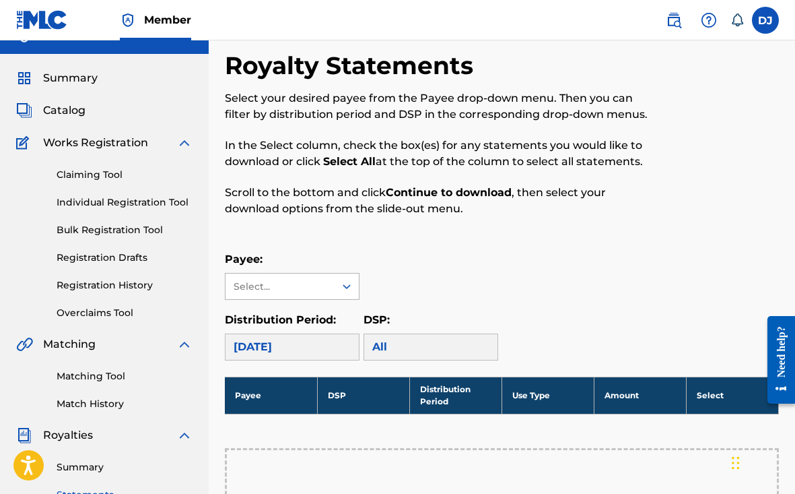
scroll to position [32, 0]
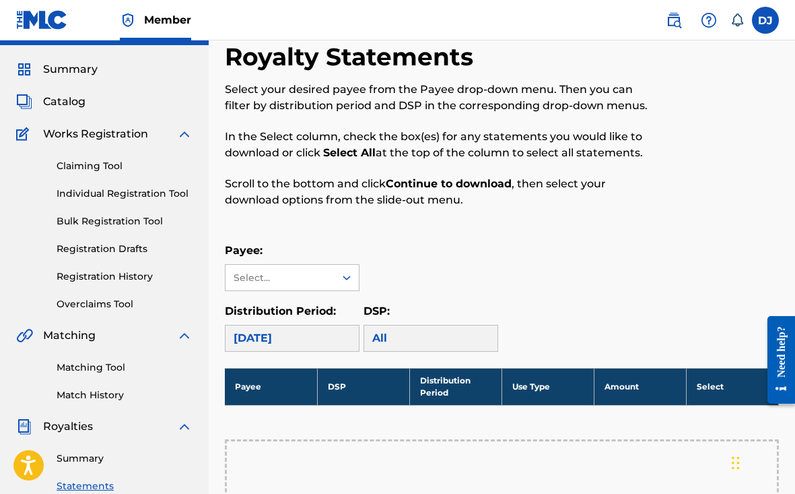
click at [339, 295] on div "Payee: Select... Distribution Period: [DATE] DSP: All" at bounding box center [502, 296] width 554 height 109
click at [339, 271] on div at bounding box center [347, 277] width 24 height 24
click at [318, 301] on div "JDOnThaBeat" at bounding box center [292, 308] width 133 height 34
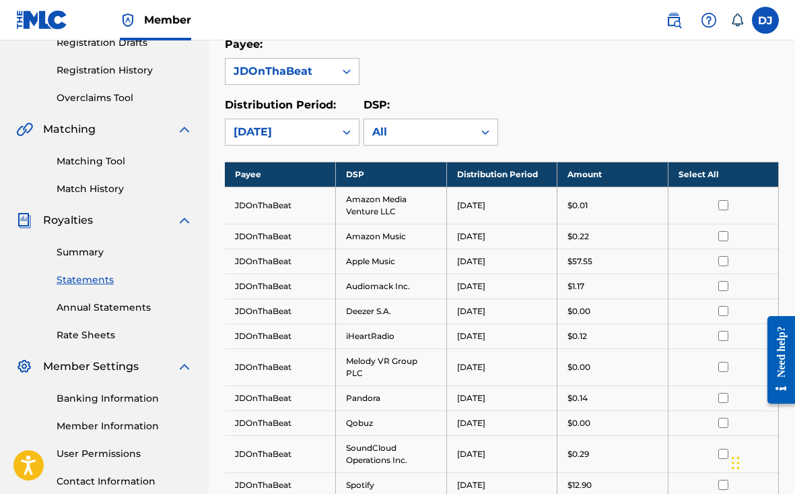
scroll to position [237, 0]
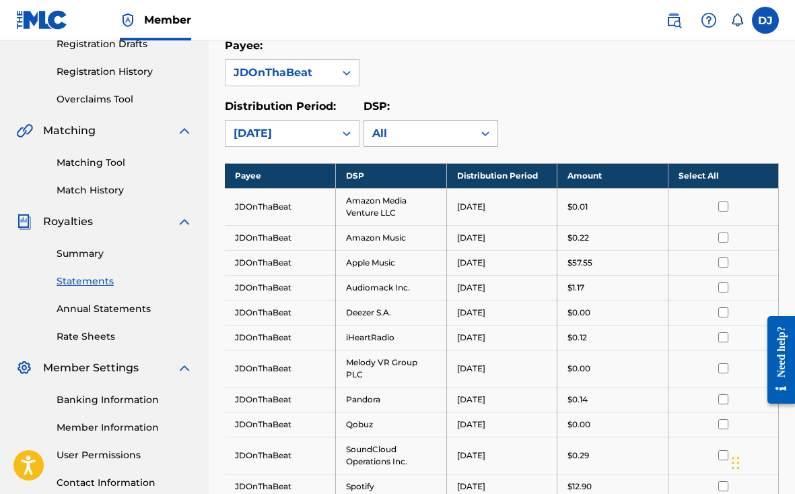
click at [449, 134] on div "All" at bounding box center [418, 133] width 93 height 16
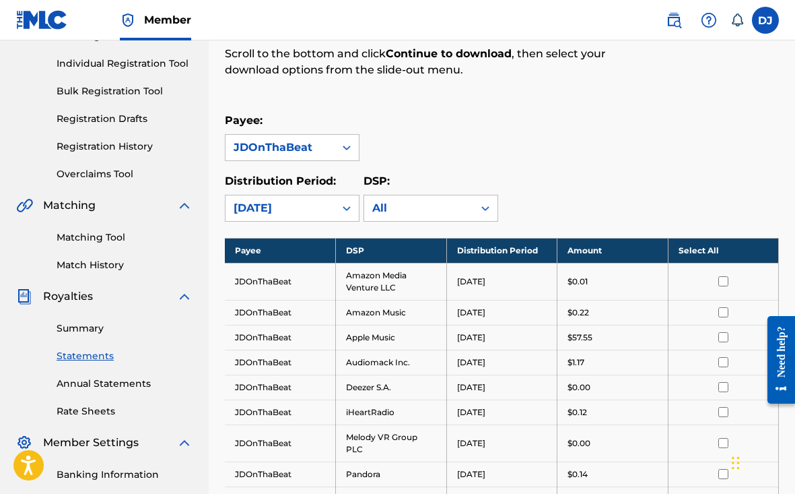
scroll to position [161, 0]
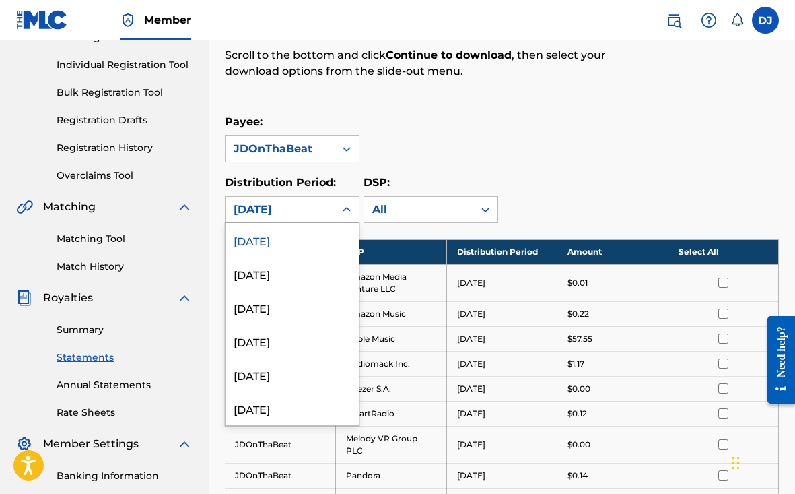
click at [328, 203] on div "[DATE]" at bounding box center [280, 210] width 109 height 26
click at [311, 262] on div "[DATE]" at bounding box center [292, 274] width 133 height 34
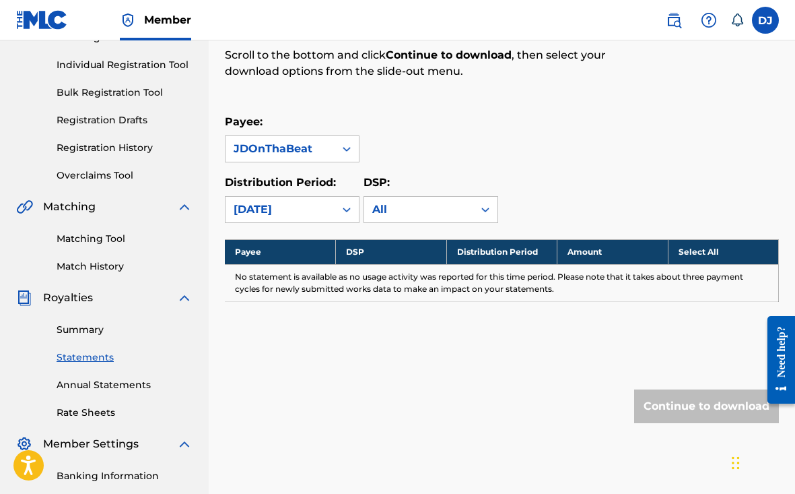
click at [308, 211] on div "[DATE]" at bounding box center [280, 209] width 93 height 16
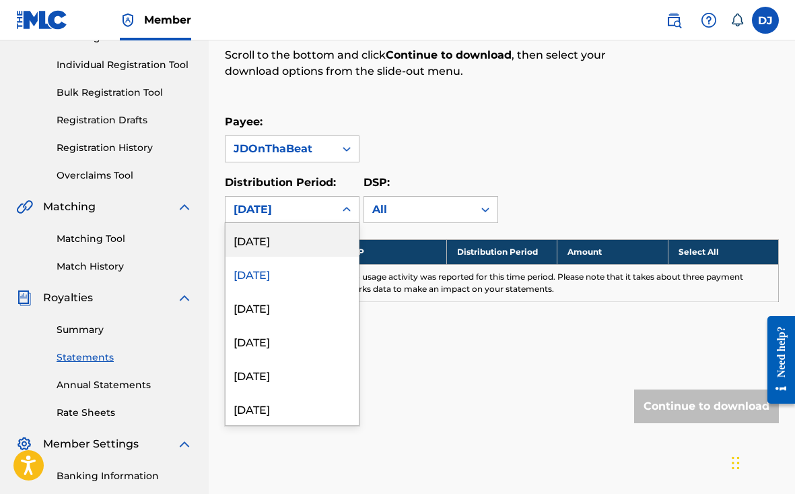
click at [305, 232] on div "[DATE]" at bounding box center [292, 240] width 133 height 34
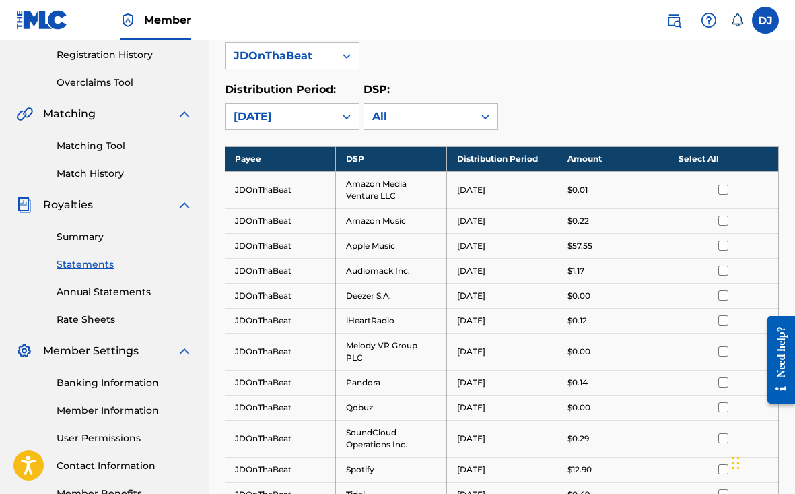
scroll to position [263, 0]
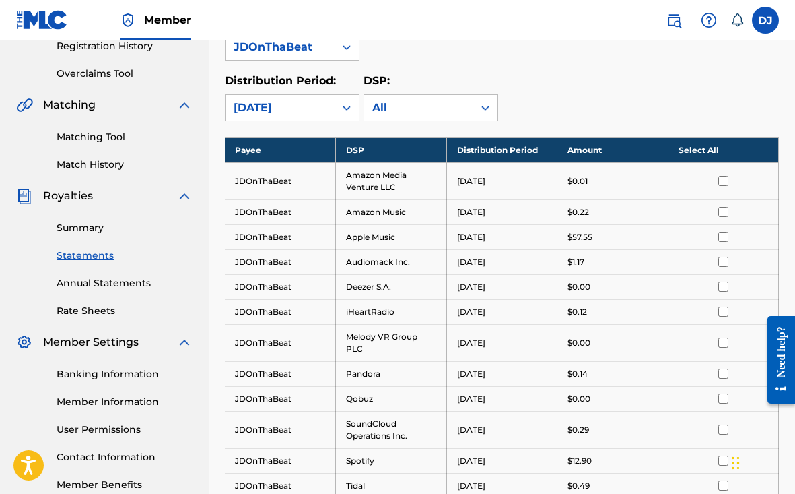
click at [86, 226] on link "Summary" at bounding box center [125, 228] width 136 height 14
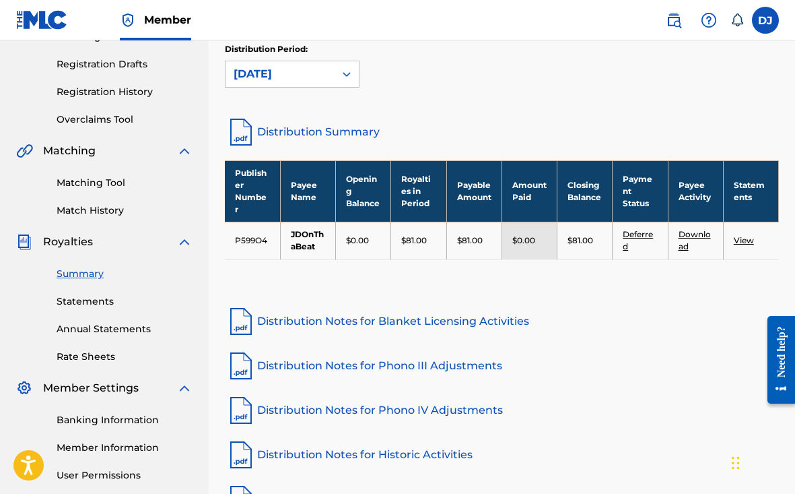
scroll to position [221, 0]
